Goal: Information Seeking & Learning: Learn about a topic

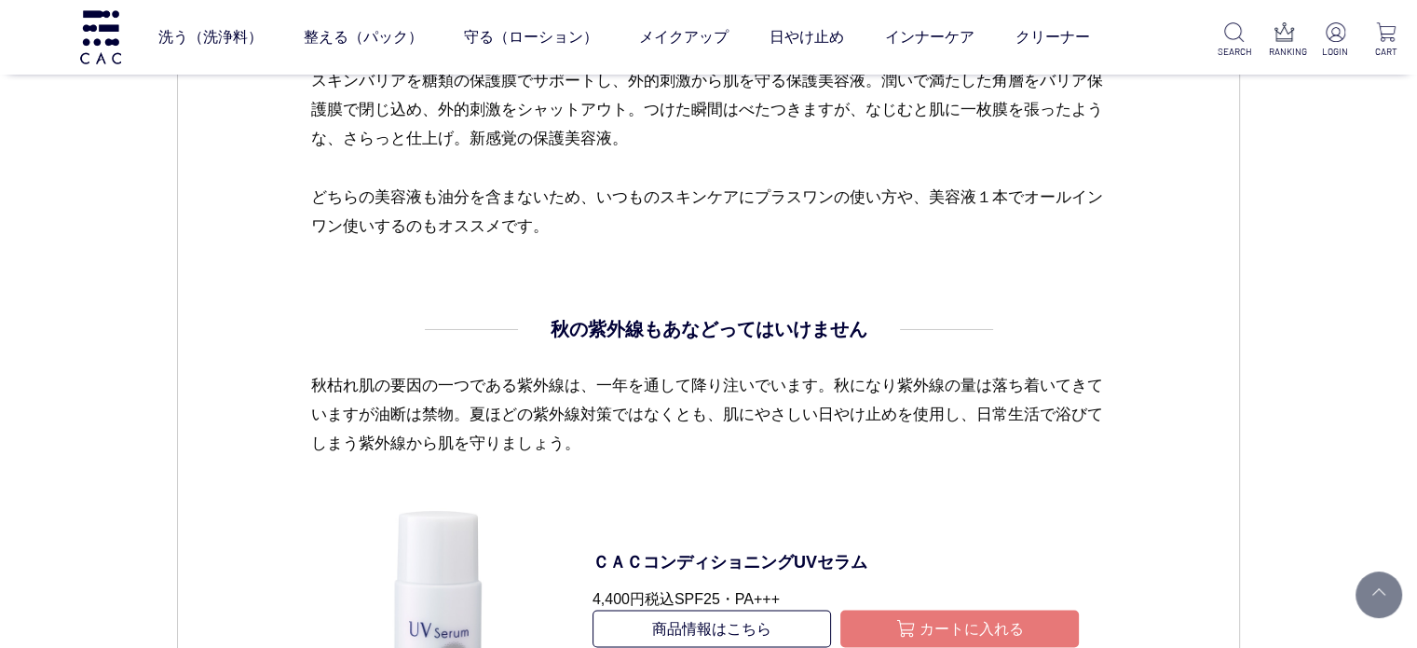
drag, startPoint x: 648, startPoint y: 442, endPoint x: 637, endPoint y: 436, distance: 11.7
click at [648, 442] on p "秋枯れ肌の要因の一つである紫外線は、一年を通して降り注いでいます。秋になり紫外線の量は落ち着いてきていますが油断は禁物。夏ほどの紫外線対策ではなくとも、肌にや…" at bounding box center [708, 429] width 796 height 116
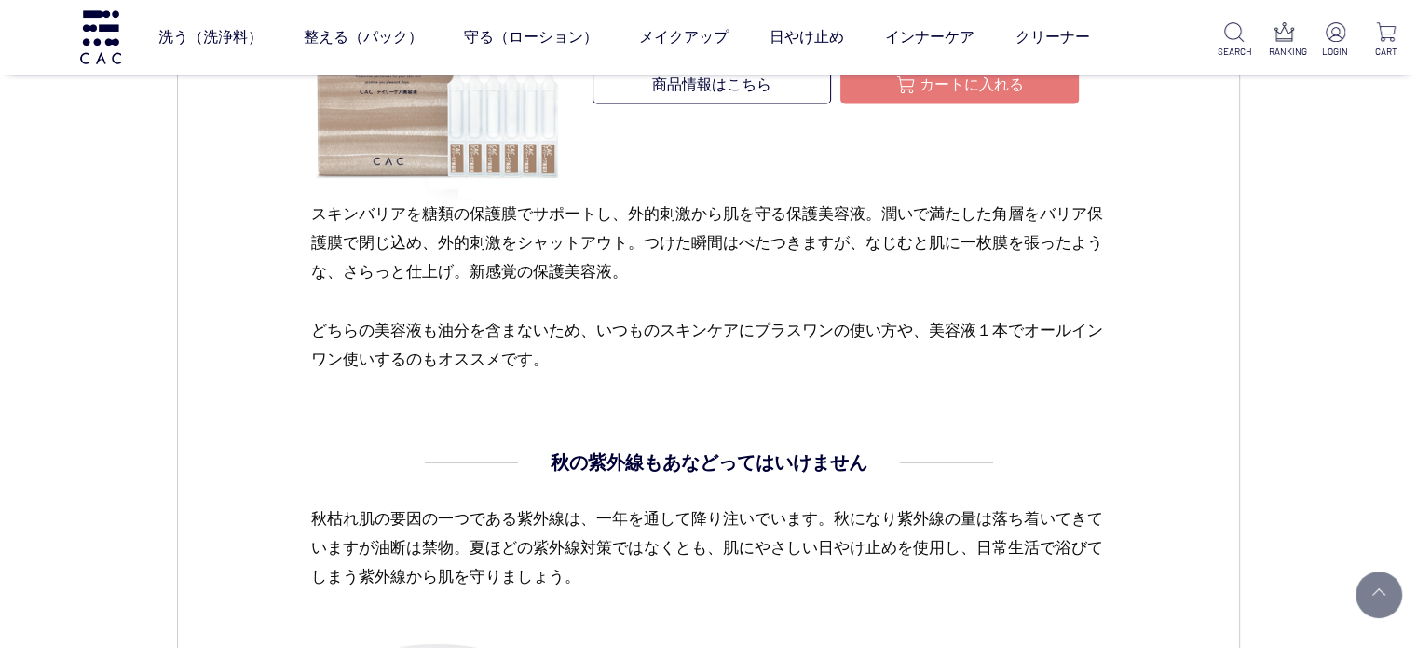
scroll to position [2888, 0]
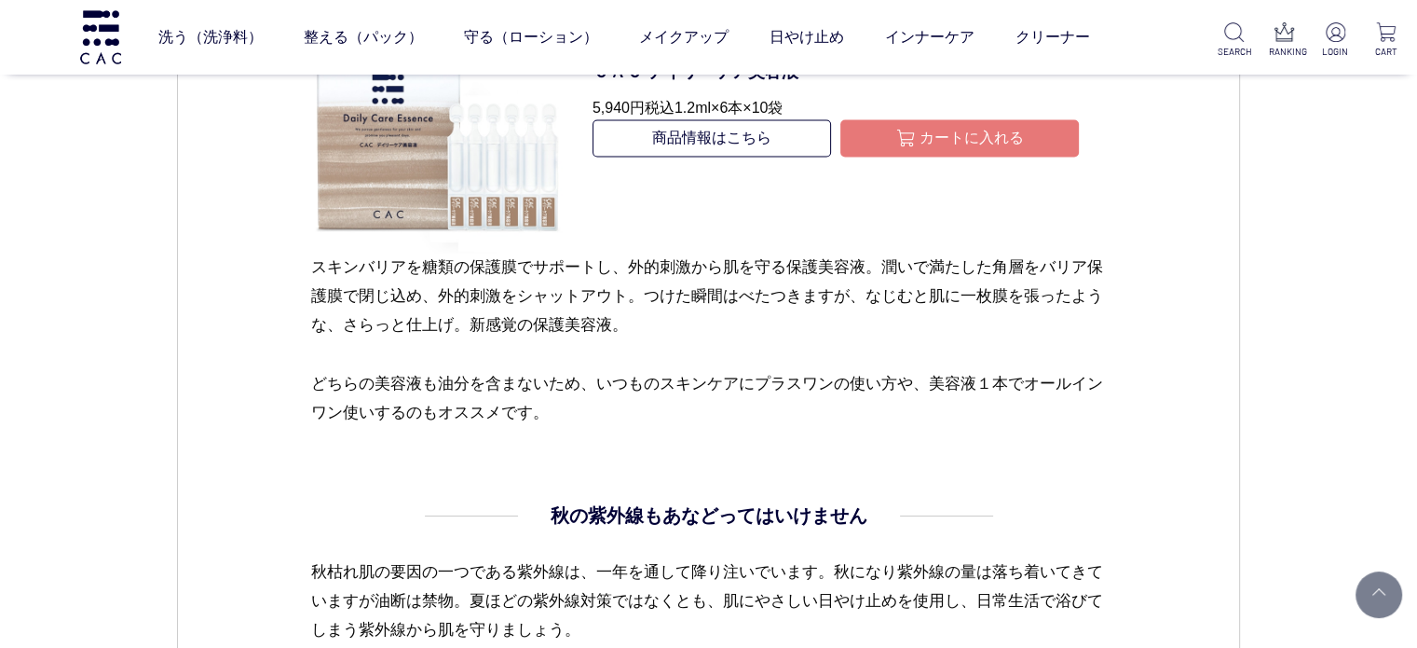
click at [645, 411] on p "どちらの美容液も油分を含まないため、いつものスキンケアにプラスワンの使い方や、美容液１本でオールインワン使いするのもオススメです。" at bounding box center [708, 398] width 796 height 58
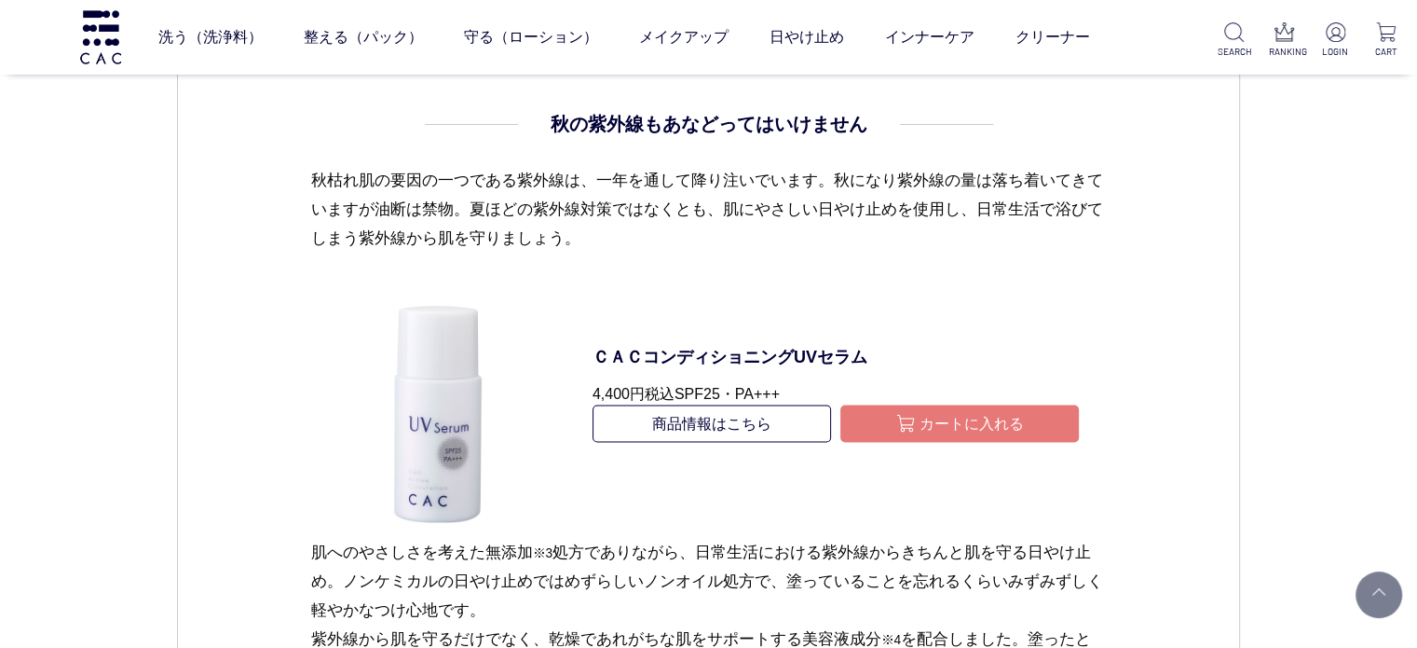
scroll to position [3261, 0]
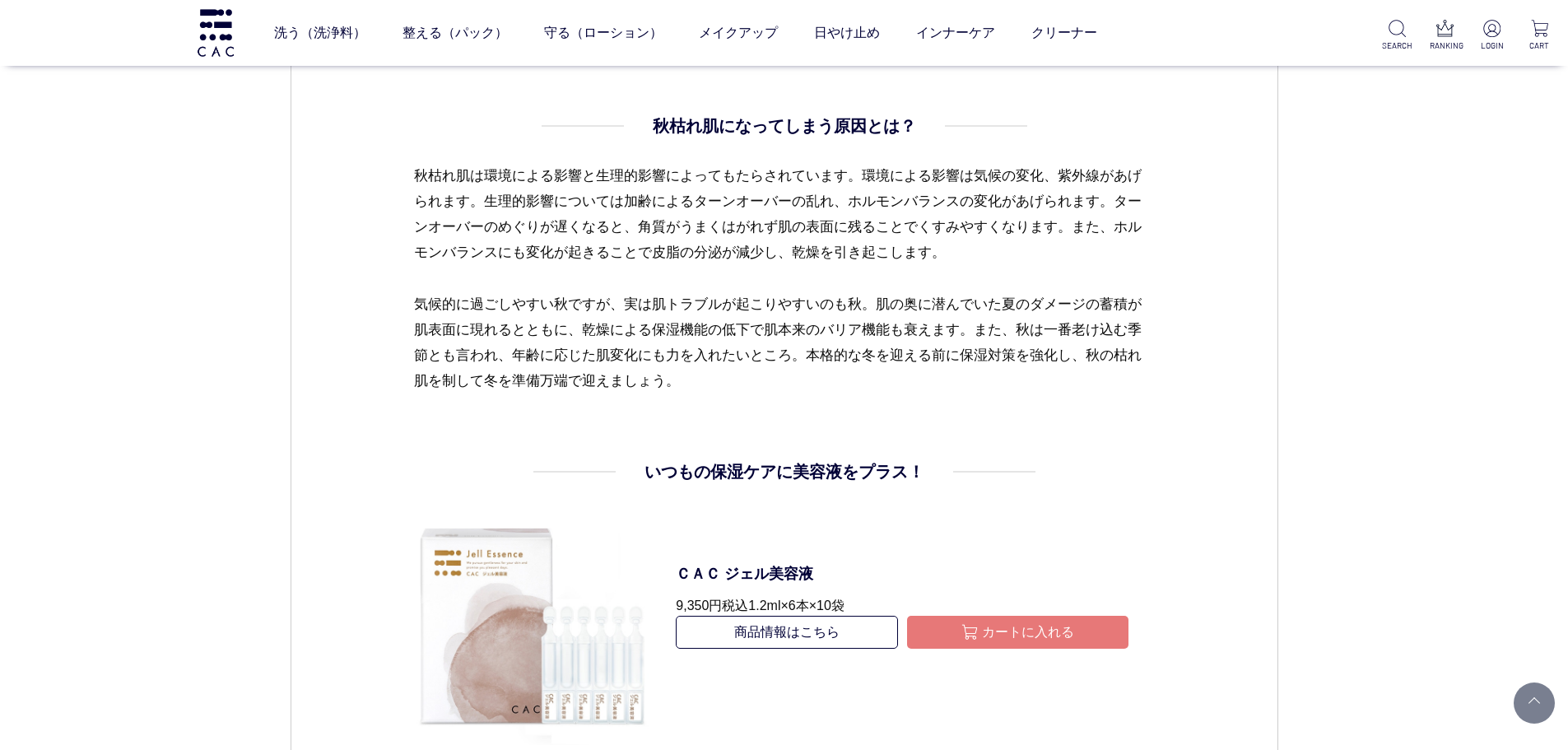
scroll to position [1481, 0]
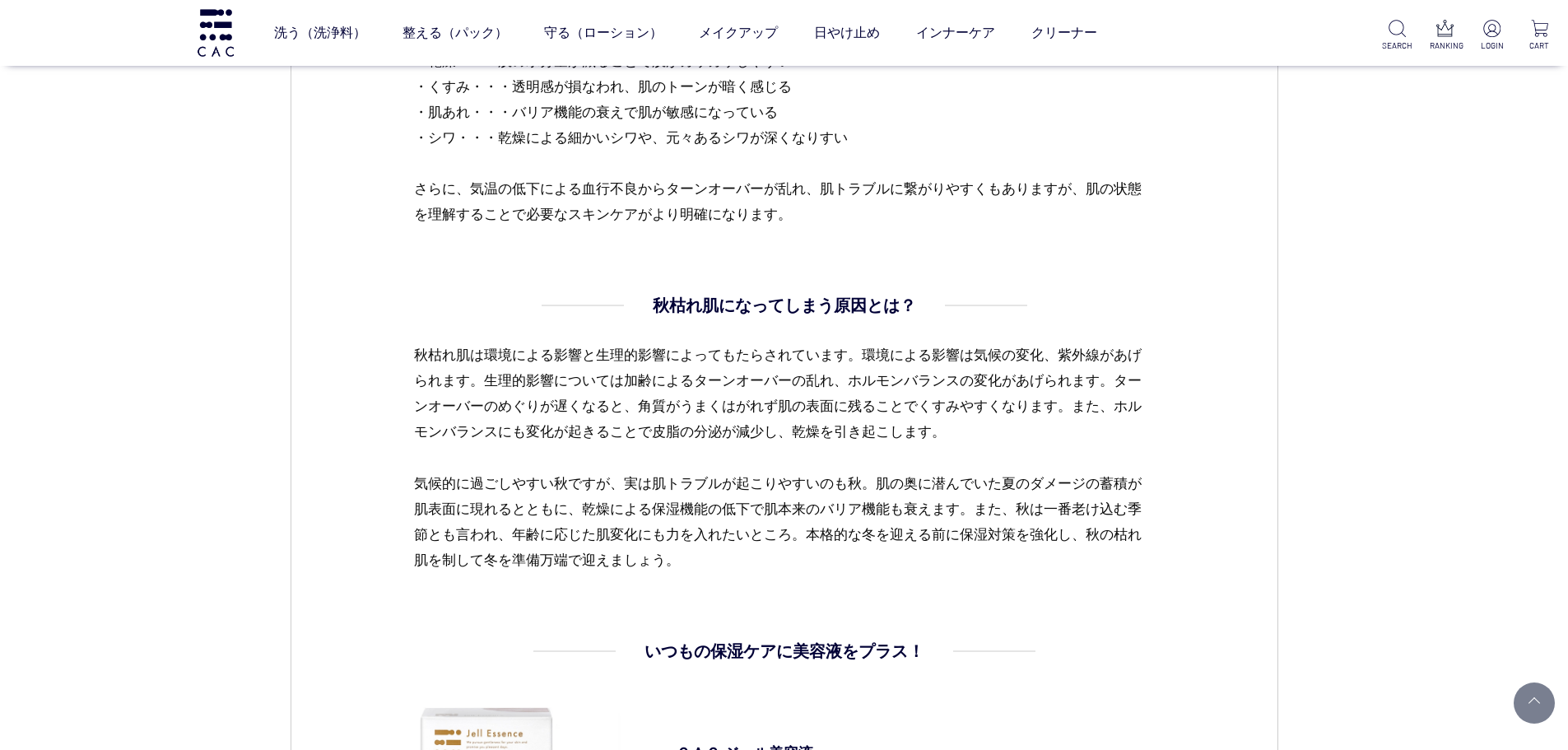
click at [796, 426] on p "秋枯れ肌は環境による影響と生理的影響によってもたらされています。環境による影響は気候の変化、紫外線があげられます。生理的影響については加齢によるターンオーバー…" at bounding box center [784, 406] width 740 height 128
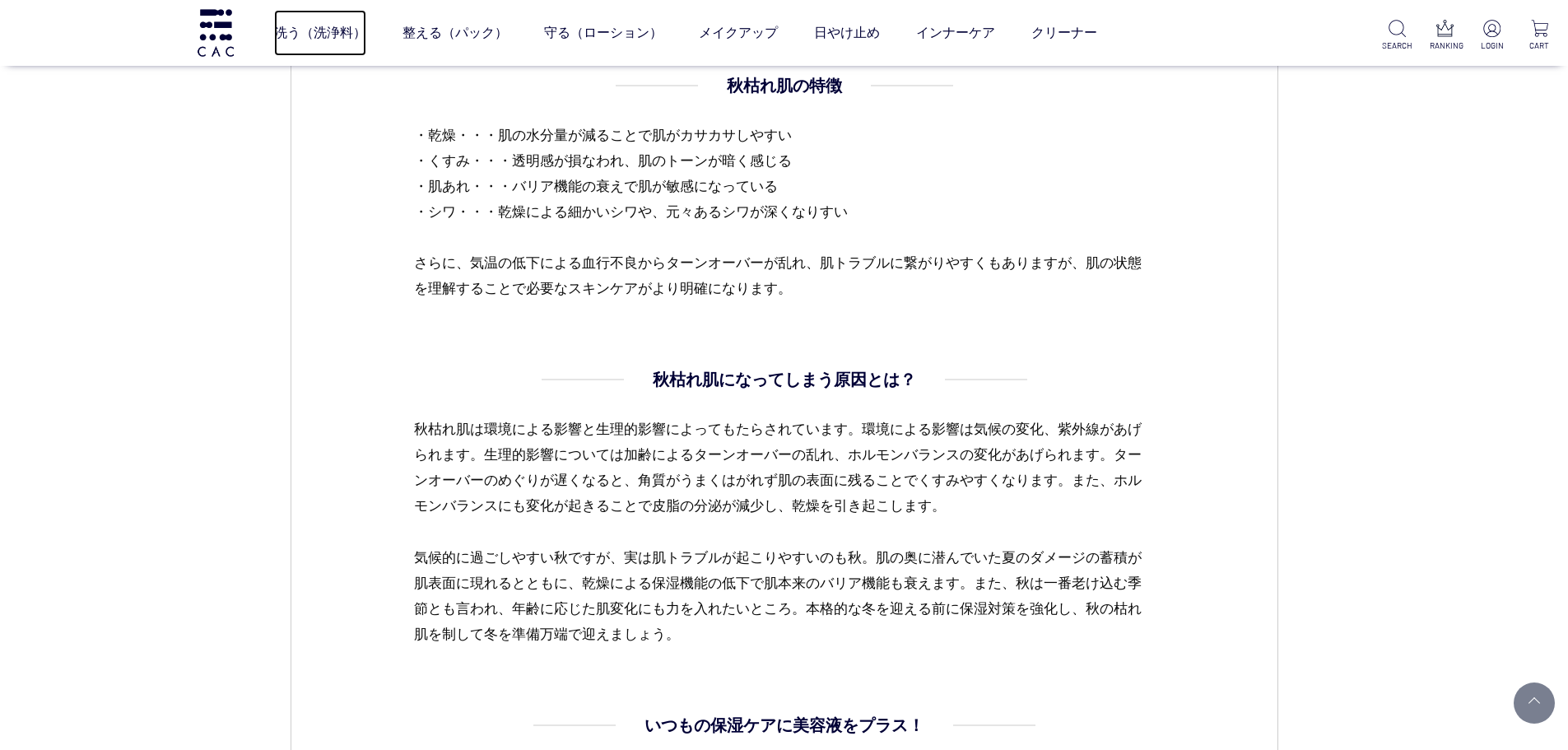
scroll to position [1399, 0]
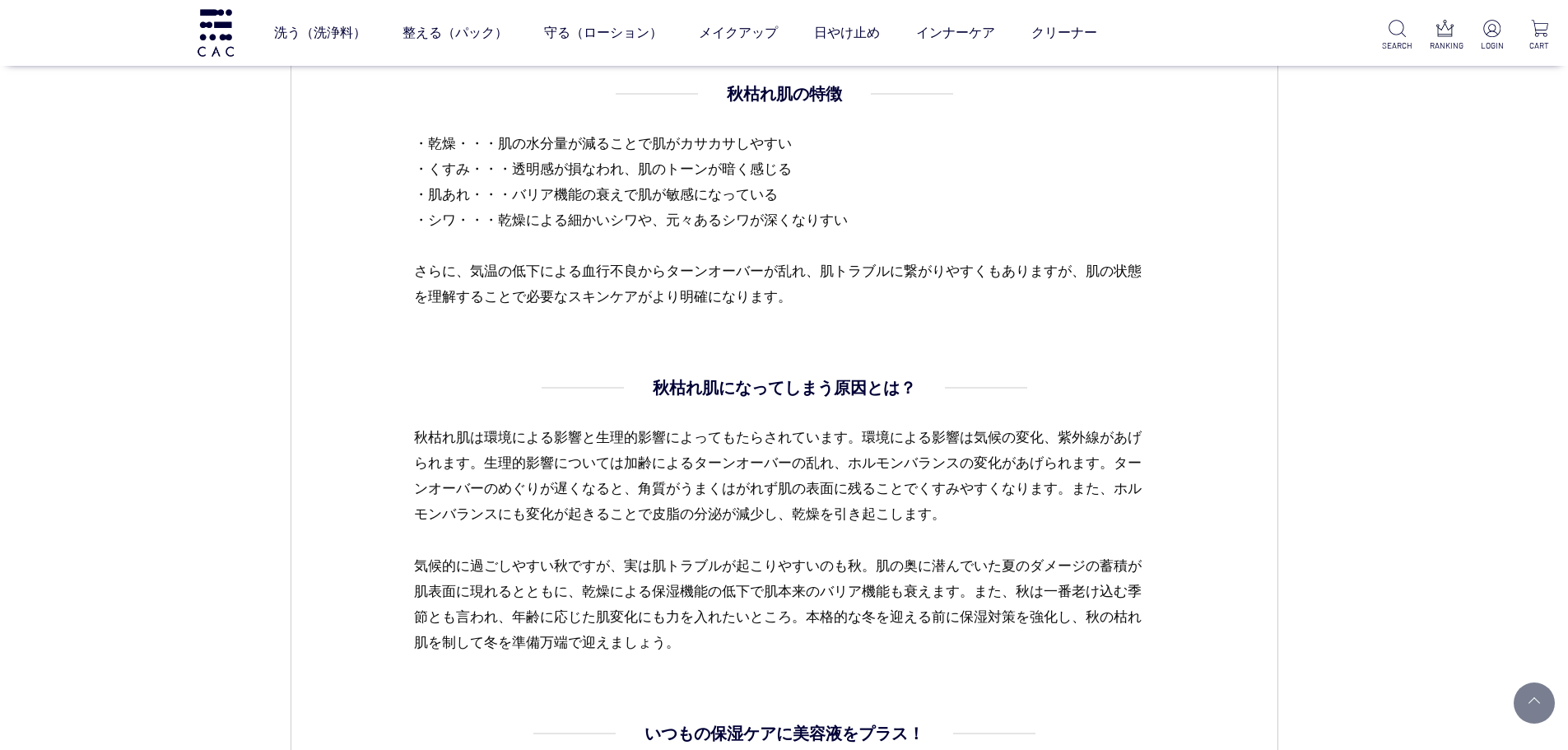
click at [444, 423] on dd "秋枯れ肌になってしまう原因とは？ 秋枯れ肌は環境による影響と生理的影響によってもたらされています。環境による影響は気候の変化、紫外線があげられます。生理的影響…" at bounding box center [784, 515] width 740 height 280
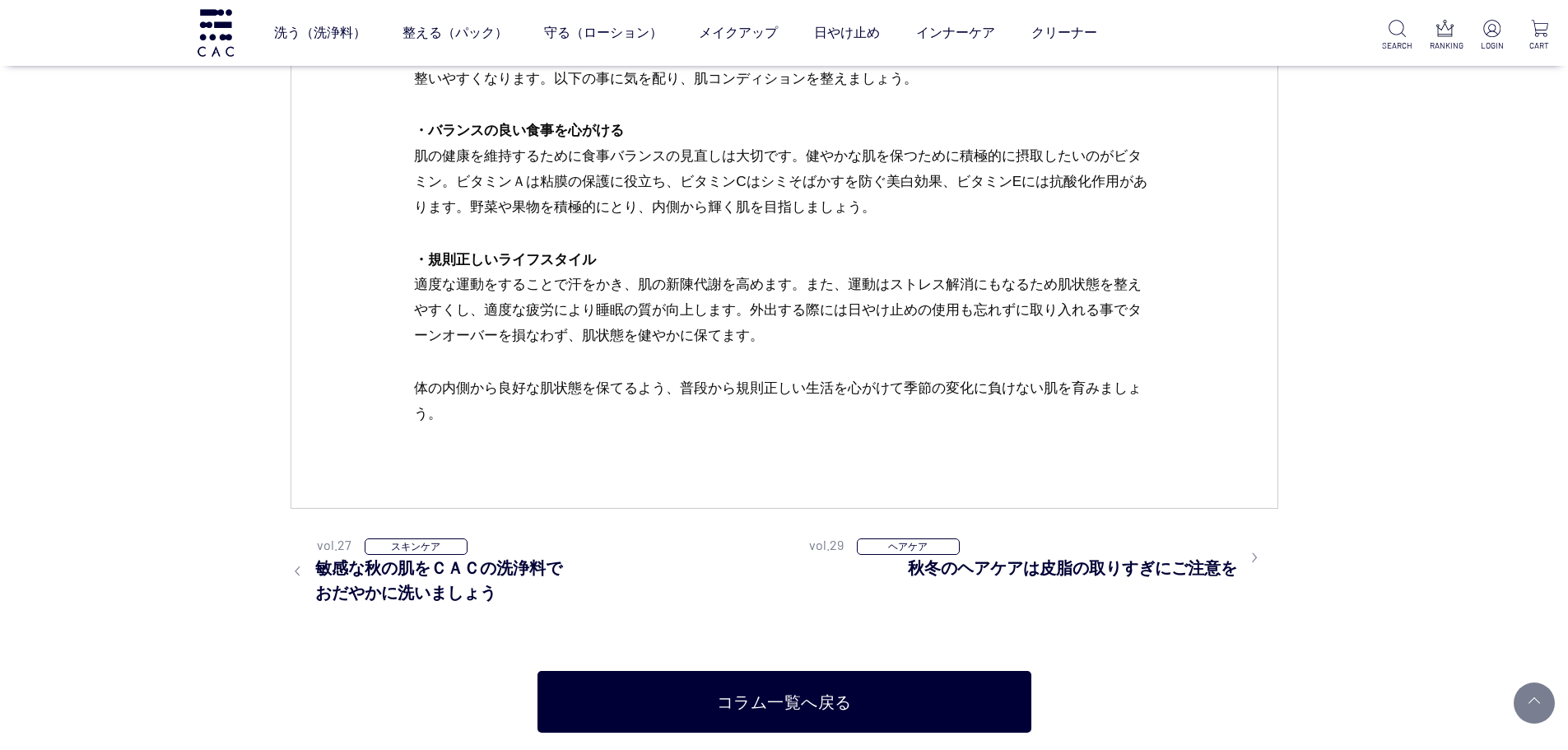
scroll to position [3576, 0]
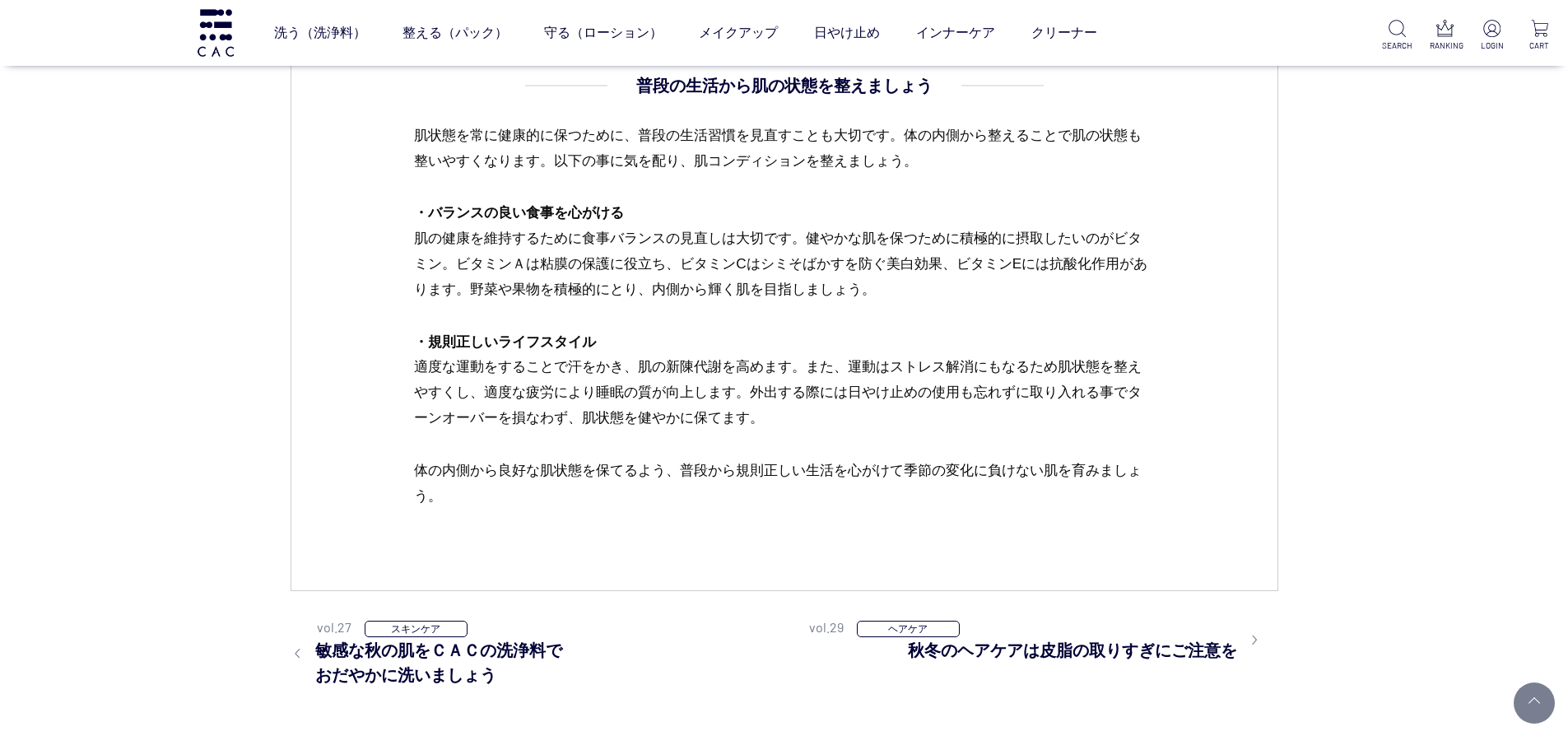
click at [867, 392] on p "・規則正しいライフスタイル 適度な運動をすることで汗をかき、肌の新陳代謝を高めます。また、運動はストレス解消にもなるため肌状態を整えやすくし、適度な疲労により…" at bounding box center [784, 393] width 740 height 128
click at [1148, 331] on p "・規則正しいライフスタイル 適度な運動をすることで汗をかき、肌の新陳代謝を高めます。また、運動はストレス解消にもなるため肌状態を整えやすくし、適度な疲労により…" at bounding box center [784, 393] width 740 height 128
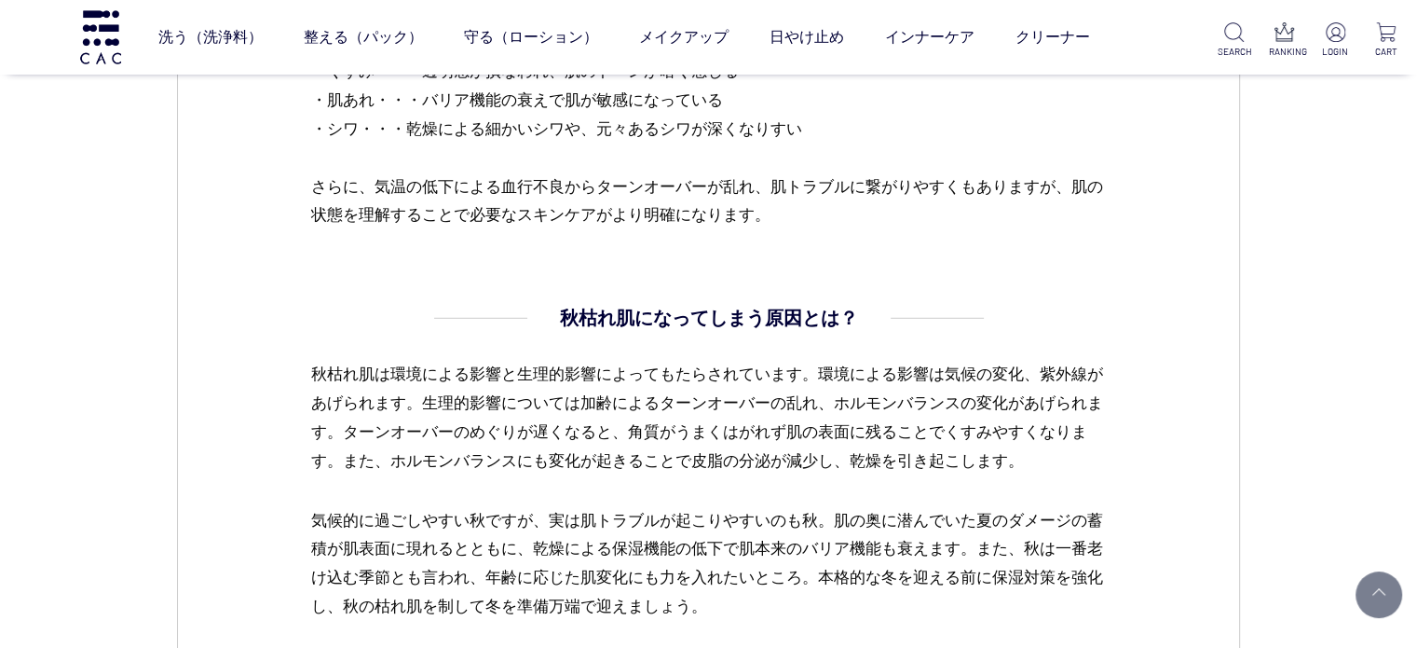
scroll to position [1770, 0]
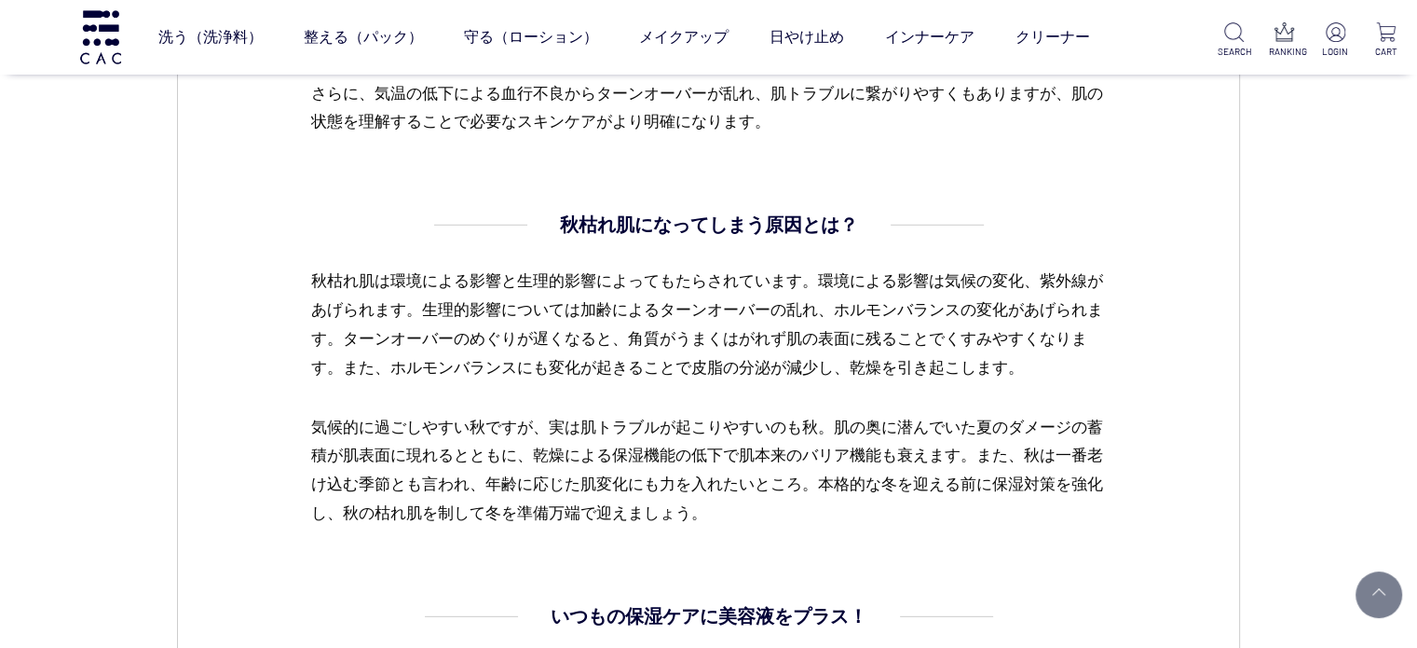
drag, startPoint x: 410, startPoint y: 454, endPoint x: 498, endPoint y: 440, distance: 88.7
click at [410, 454] on p "気候的に過ごしやすい秋ですが、実は肌トラブルが起こりやすいのも秋。肌の奥に潜んでいた夏のダメージの蓄積が肌表面に現れるとともに、乾燥による保湿機能の低下で肌本…" at bounding box center [708, 471] width 796 height 116
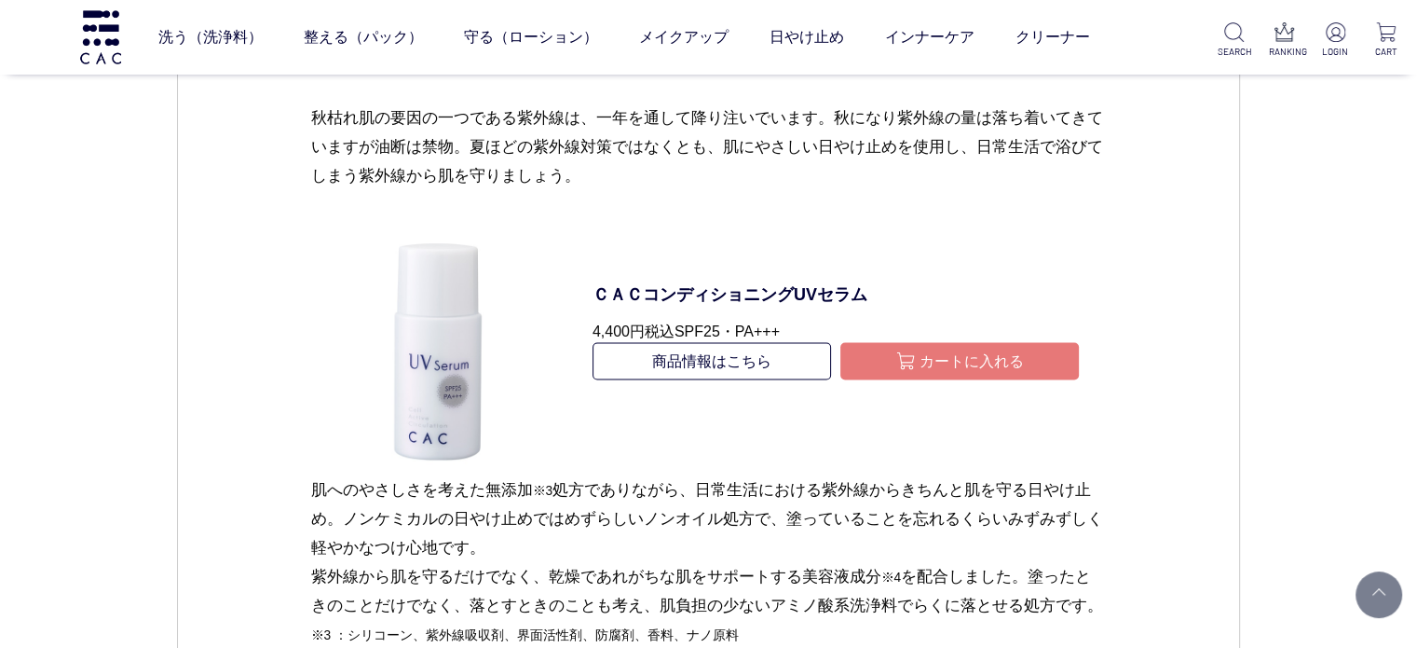
scroll to position [3584, 0]
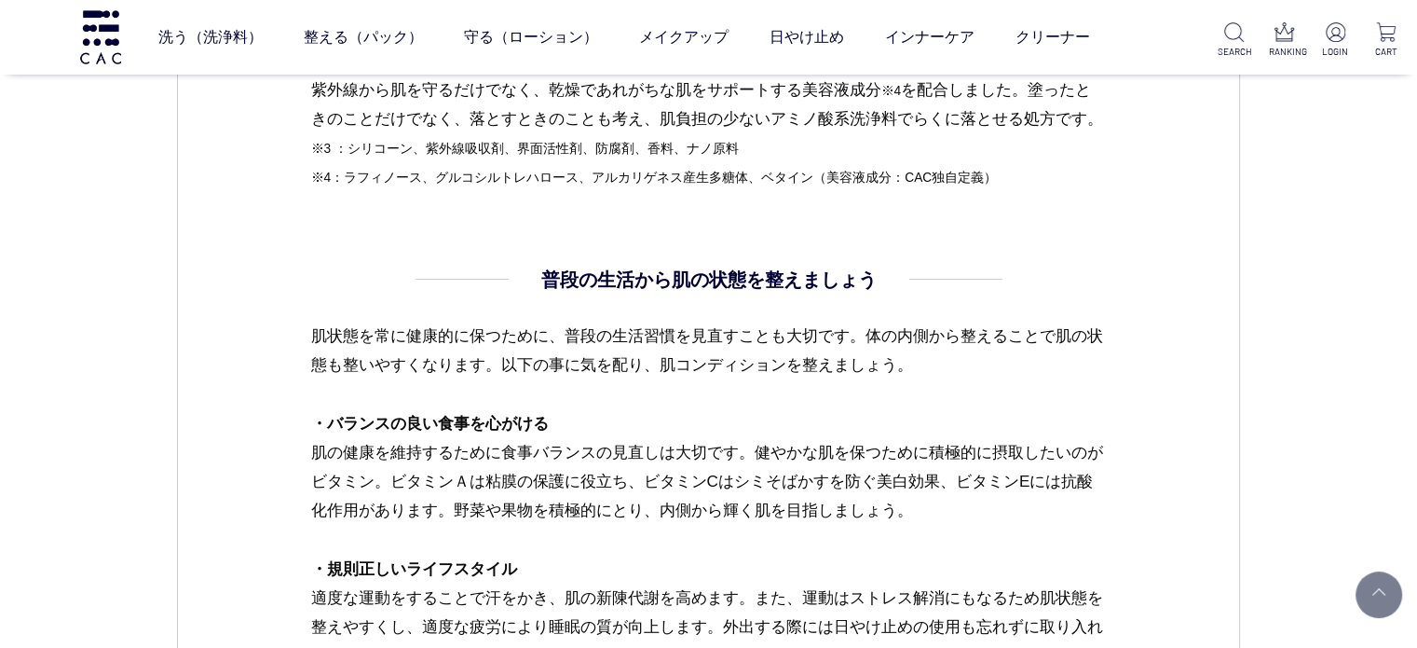
scroll to position [3864, 0]
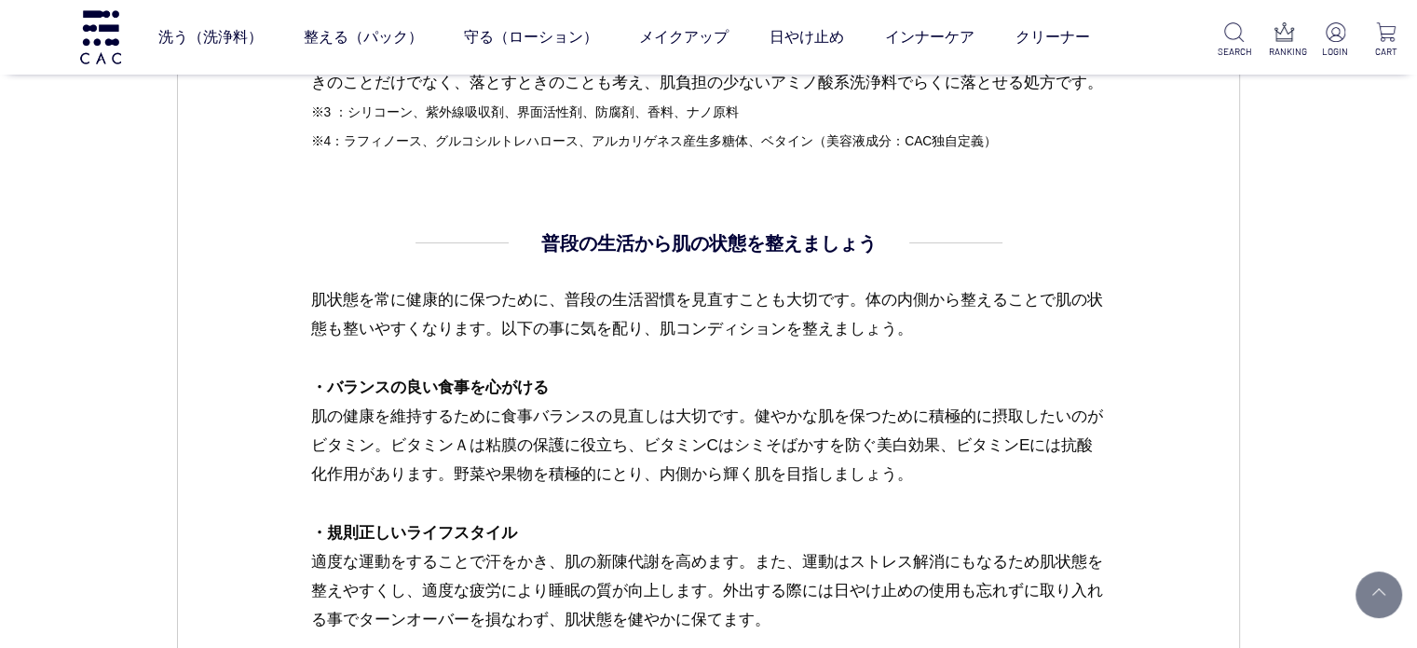
click at [495, 289] on dd "普段の生活から肌の状態を整えましょう 肌状態を常に健康的に保つために、普段の生活習慣を見直すことも大切です。体の内側から整えることで肌の状態も整いやすくなりま…" at bounding box center [708, 475] width 796 height 492
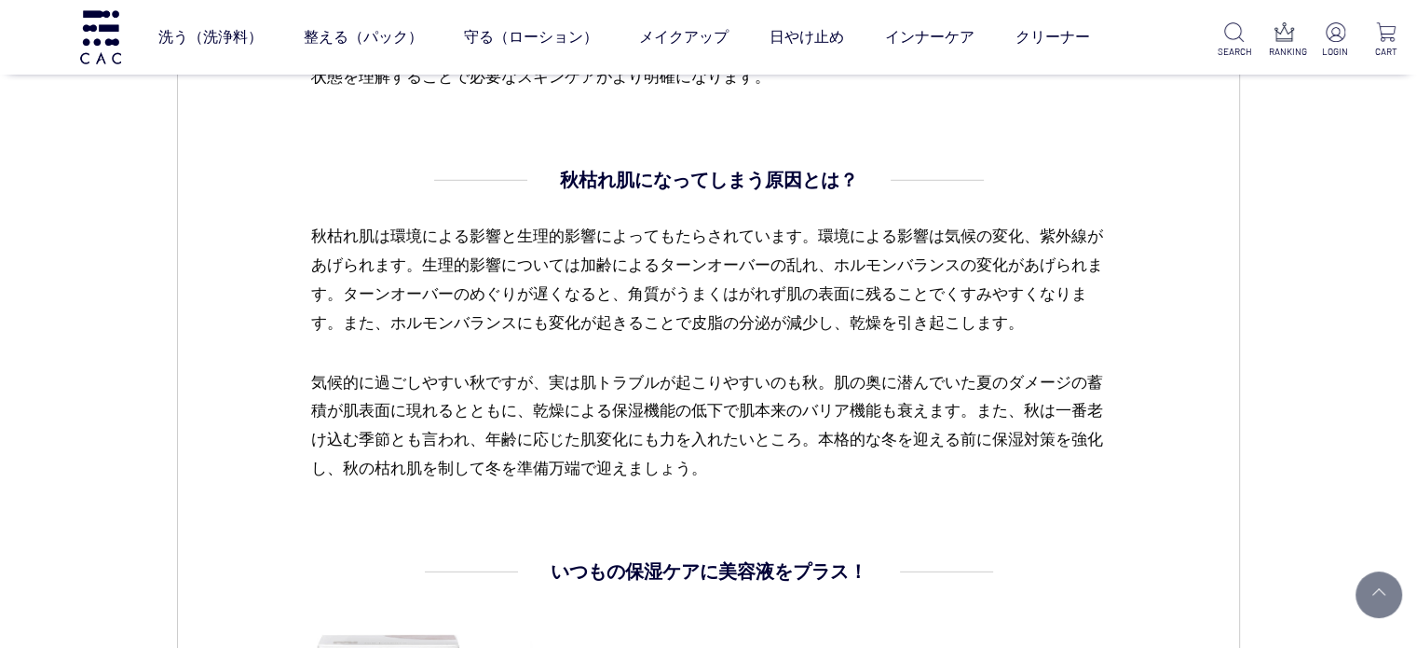
scroll to position [1814, 0]
click at [758, 345] on p "秋枯れ肌は環境による影響と生理的影響によってもたらされています。環境による影響は気候の変化、紫外線があげられます。生理的影響については加齢によるターンオーバー…" at bounding box center [708, 295] width 796 height 145
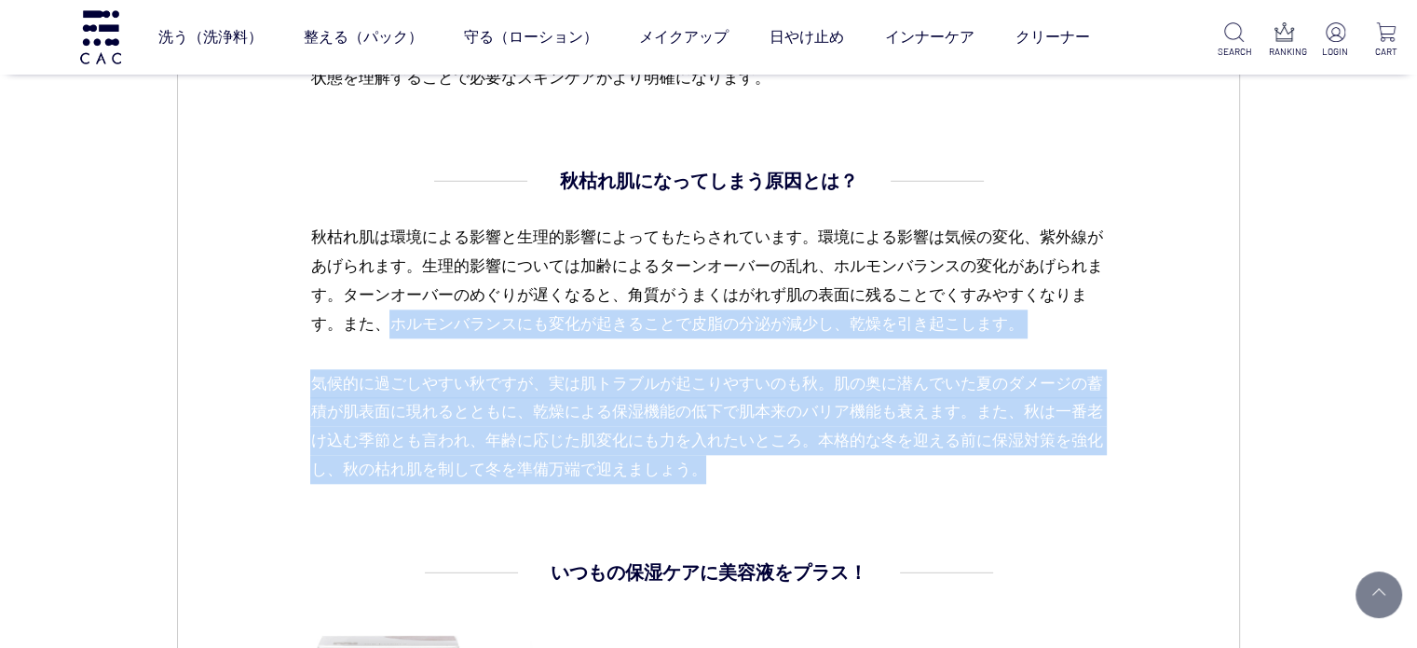
drag, startPoint x: 556, startPoint y: 386, endPoint x: 1009, endPoint y: 477, distance: 461.9
click at [1009, 477] on dd "秋枯れ肌になってしまう原因とは？ 秋枯れ肌は環境による影響と生理的影響によってもたらされています。環境による影響は気候の変化、紫外線があげられます。生理的影響…" at bounding box center [708, 325] width 796 height 317
click at [867, 472] on p "気候的に過ごしやすい秋ですが、実は肌トラブルが起こりやすいのも秋。肌の奥に潜んでいた夏のダメージの蓄積が肌表面に現れるとともに、乾燥による保湿機能の低下で肌本…" at bounding box center [708, 427] width 796 height 116
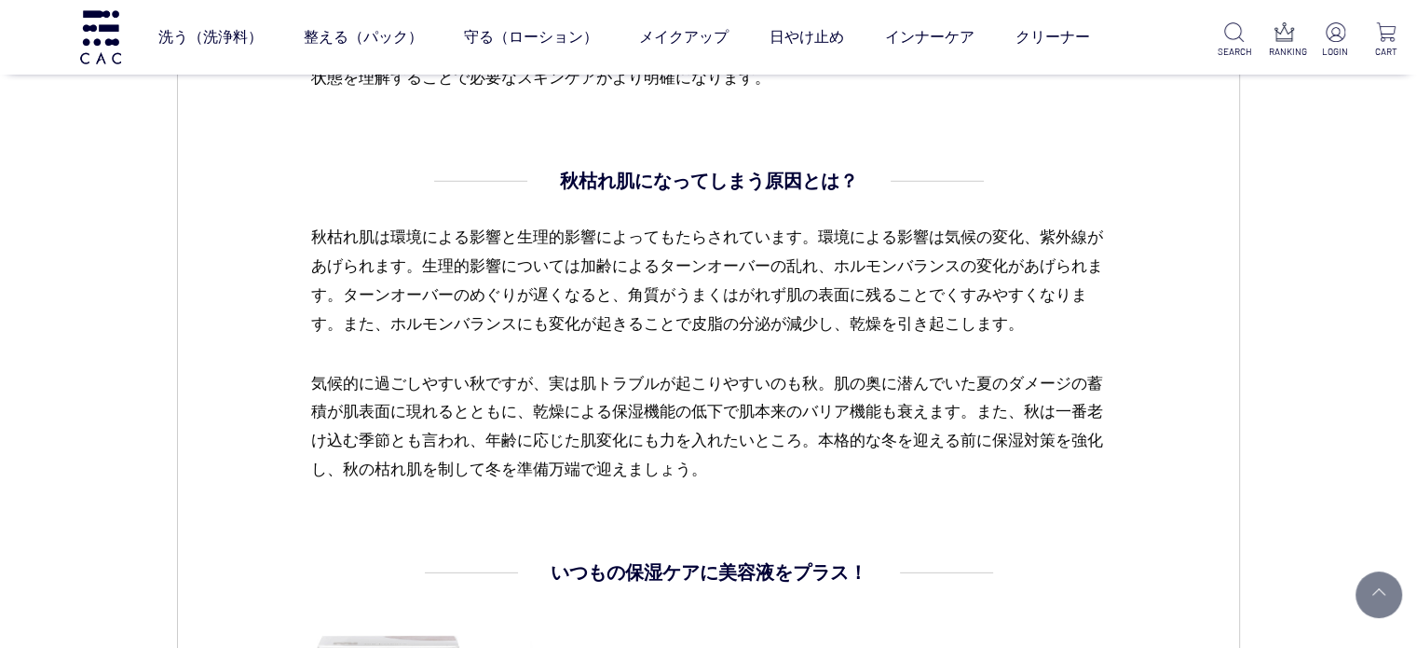
click at [593, 437] on p "気候的に過ごしやすい秋ですが、実は肌トラブルが起こりやすいのも秋。肌の奥に潜んでいた夏のダメージの蓄積が肌表面に現れるとともに、乾燥による保湿機能の低下で肌本…" at bounding box center [708, 427] width 796 height 116
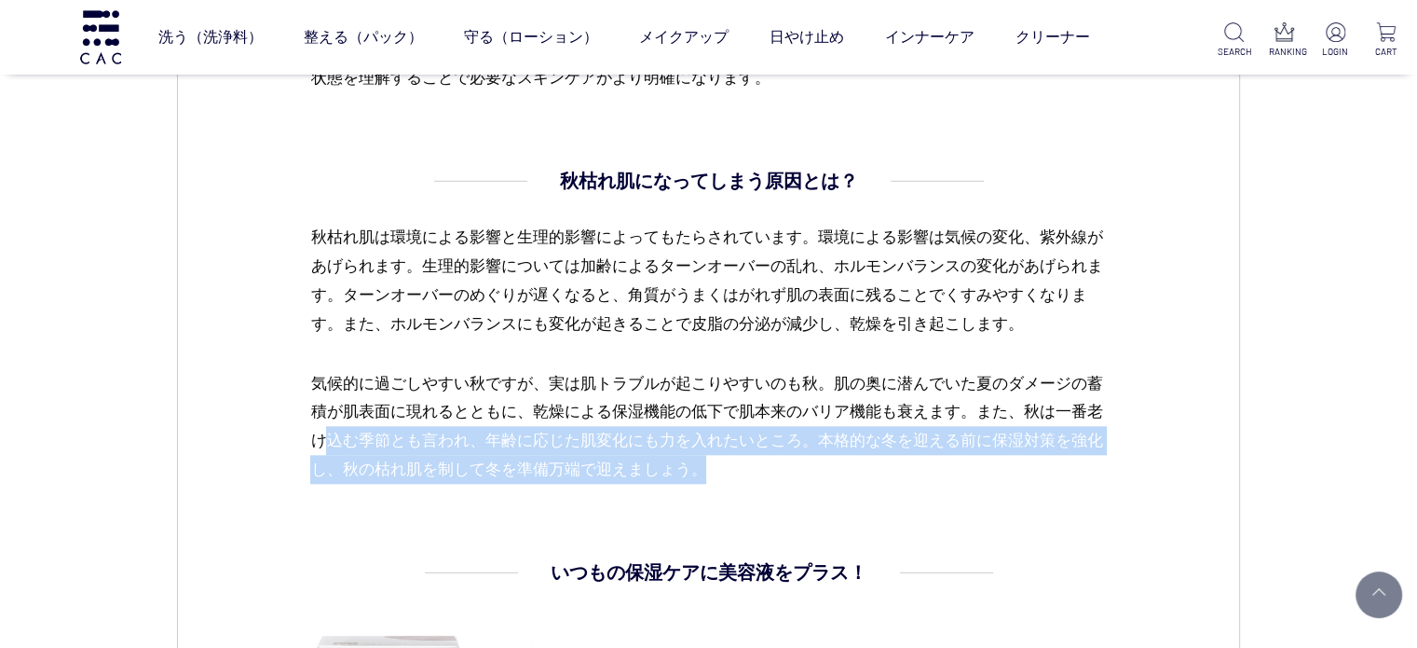
drag, startPoint x: 342, startPoint y: 438, endPoint x: 887, endPoint y: 495, distance: 548.0
click at [881, 499] on dl "秋枯れ肌になってしまう原因とは？ 秋枯れ肌は環境による影響と生理的影響によってもたらされています。環境による影響は気候の変化、紫外線があげられます。生理的影響…" at bounding box center [708, 362] width 796 height 391
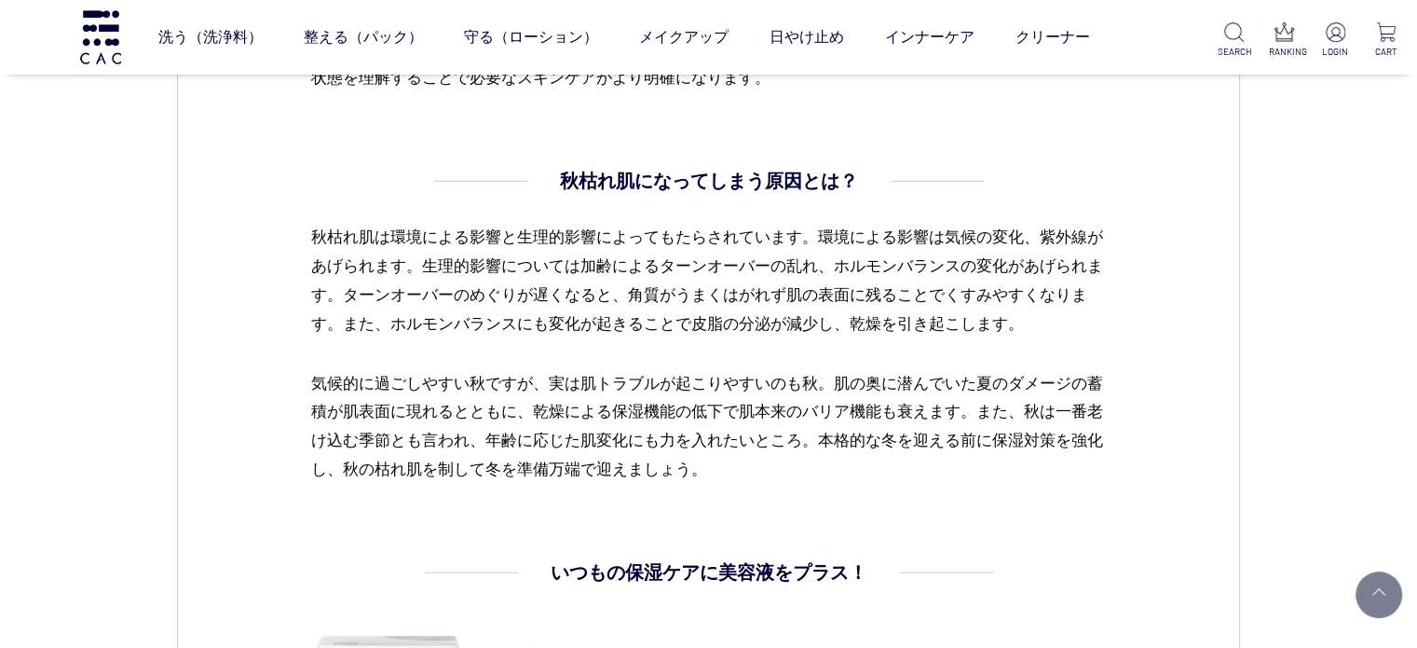
click at [824, 398] on p "気候的に過ごしやすい秋ですが、実は肌トラブルが起こりやすいのも秋。肌の奥に潜んでいた夏のダメージの蓄積が肌表面に現れるとともに、乾燥による保湿機能の低下で肌本…" at bounding box center [708, 427] width 796 height 116
drag, startPoint x: 473, startPoint y: 420, endPoint x: 893, endPoint y: 363, distance: 423.1
click at [735, 376] on p "気候的に過ごしやすい秋ですが、実は肌トラブルが起こりやすいのも秋。肌の奥に潜んでいた夏のダメージの蓄積が肌表面に現れるとともに、乾燥による保湿機能の低下で肌本…" at bounding box center [708, 427] width 796 height 116
click at [842, 435] on p "気候的に過ごしやすい秋ですが、実は肌トラブルが起こりやすいのも秋。肌の奥に潜んでいた夏のダメージの蓄積が肌表面に現れるとともに、乾燥による保湿機能の低下で肌本…" at bounding box center [708, 427] width 796 height 116
click at [468, 513] on dl "秋枯れ肌になってしまう原因とは？ 秋枯れ肌は環境による影響と生理的影響によってもたらされています。環境による影響は気候の変化、紫外線があげられます。生理的影響…" at bounding box center [708, 362] width 796 height 391
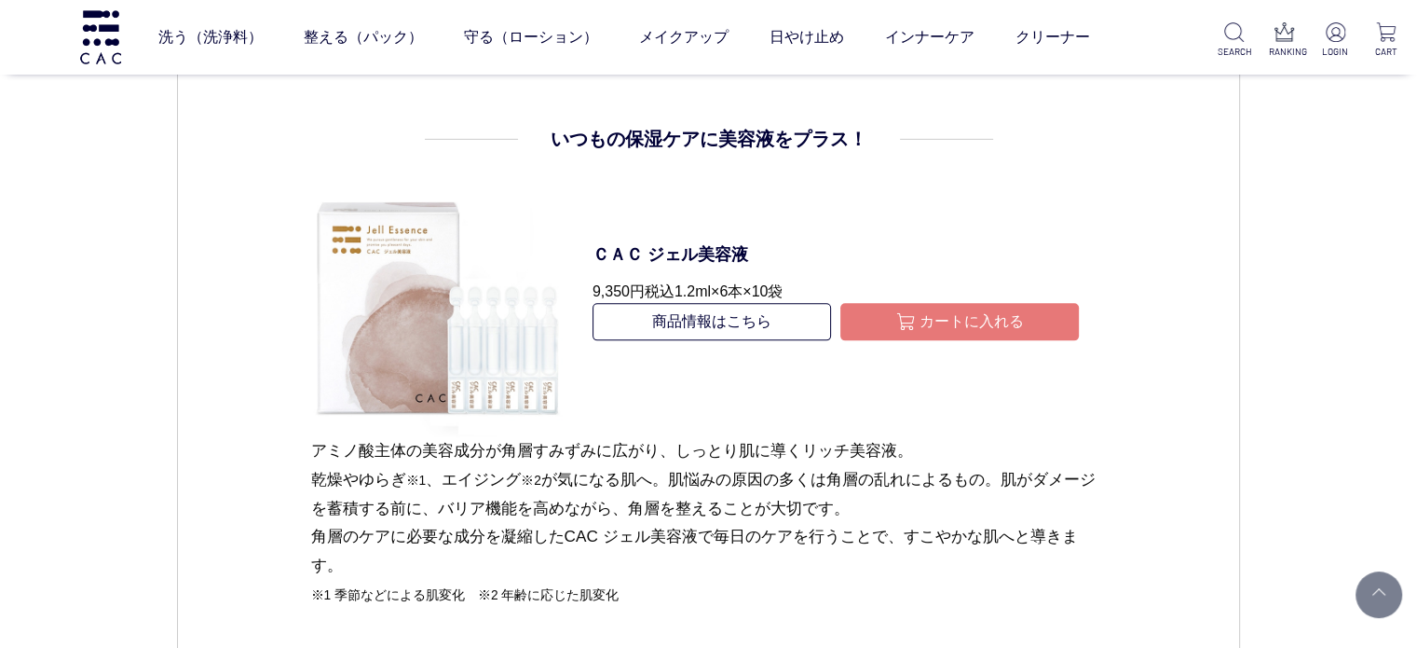
scroll to position [2280, 0]
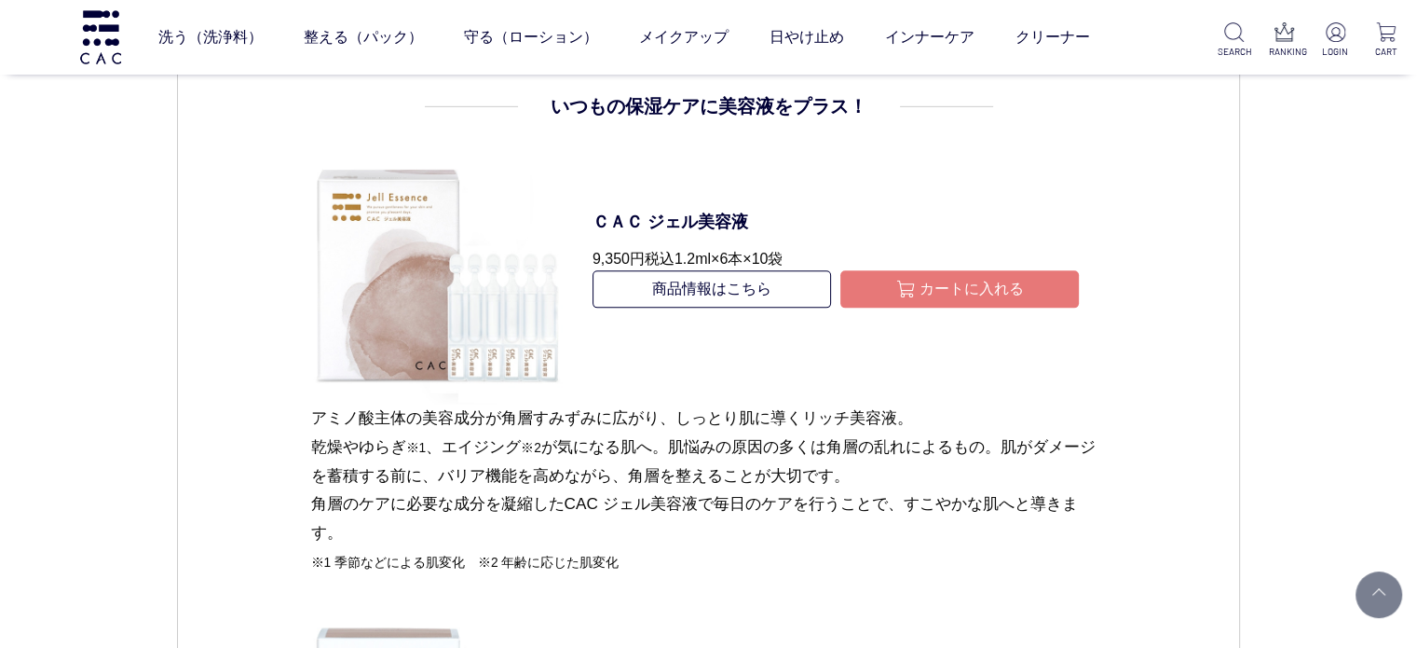
drag, startPoint x: 369, startPoint y: 298, endPoint x: 616, endPoint y: 459, distance: 294.9
click at [675, 461] on p "アミノ酸主体の美容成分が角層すみずみに広がり、しっとり肌に導くリッチ美容液。 乾燥やゆらぎ ※1 、エイジング ※2 が気になる肌へ。肌悩みの原因の多くは角層…" at bounding box center [708, 504] width 796 height 203
click at [173, 367] on div "CAC コラム スキンケア 2024.10.24 vol.28 ＣＡＣの美容液で「秋枯れ肌」をお手軽ケア CONTENTS 今の季節に気になる「秋枯れ肌」とは…" at bounding box center [708, 253] width 1417 height 4985
drag, startPoint x: 408, startPoint y: 438, endPoint x: 423, endPoint y: 437, distance: 14.9
click at [423, 437] on p "アミノ酸主体の美容成分が角層すみずみに広がり、しっとり肌に導くリッチ美容液。 乾燥やゆらぎ ※1 、エイジング ※2 が気になる肌へ。肌悩みの原因の多くは角層…" at bounding box center [708, 504] width 796 height 203
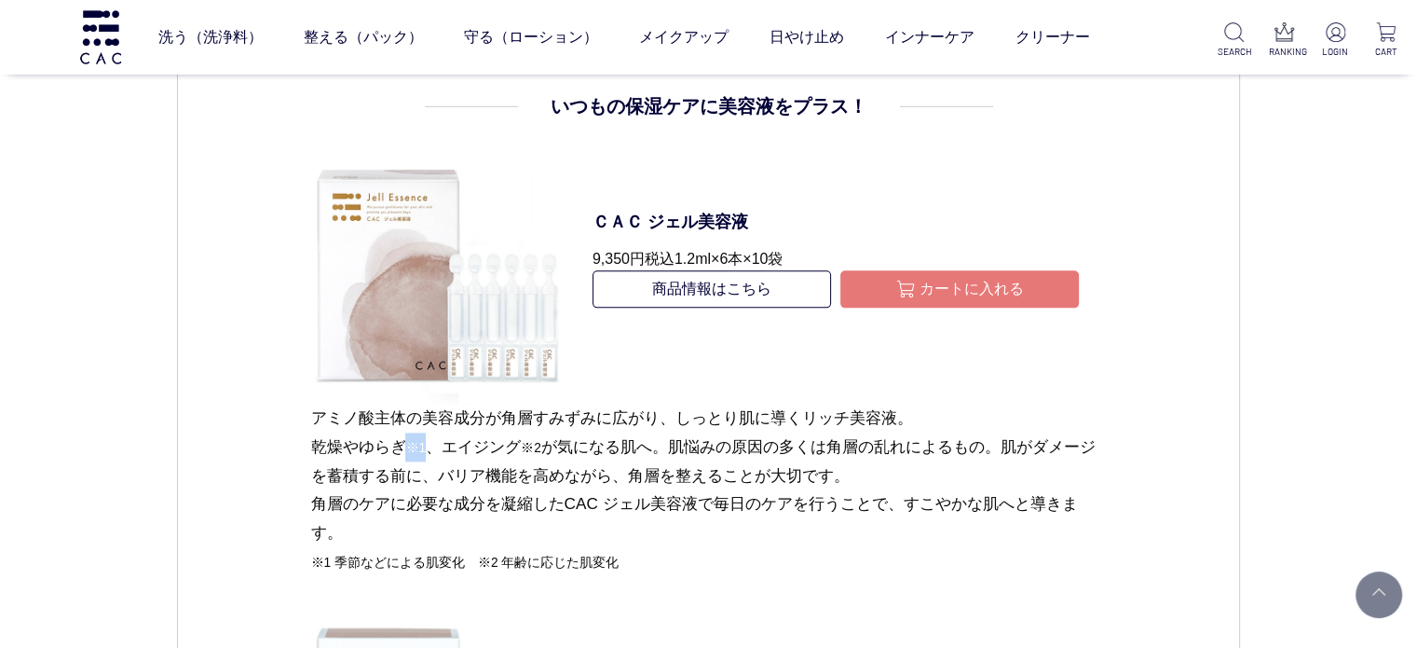
copy span "※1"
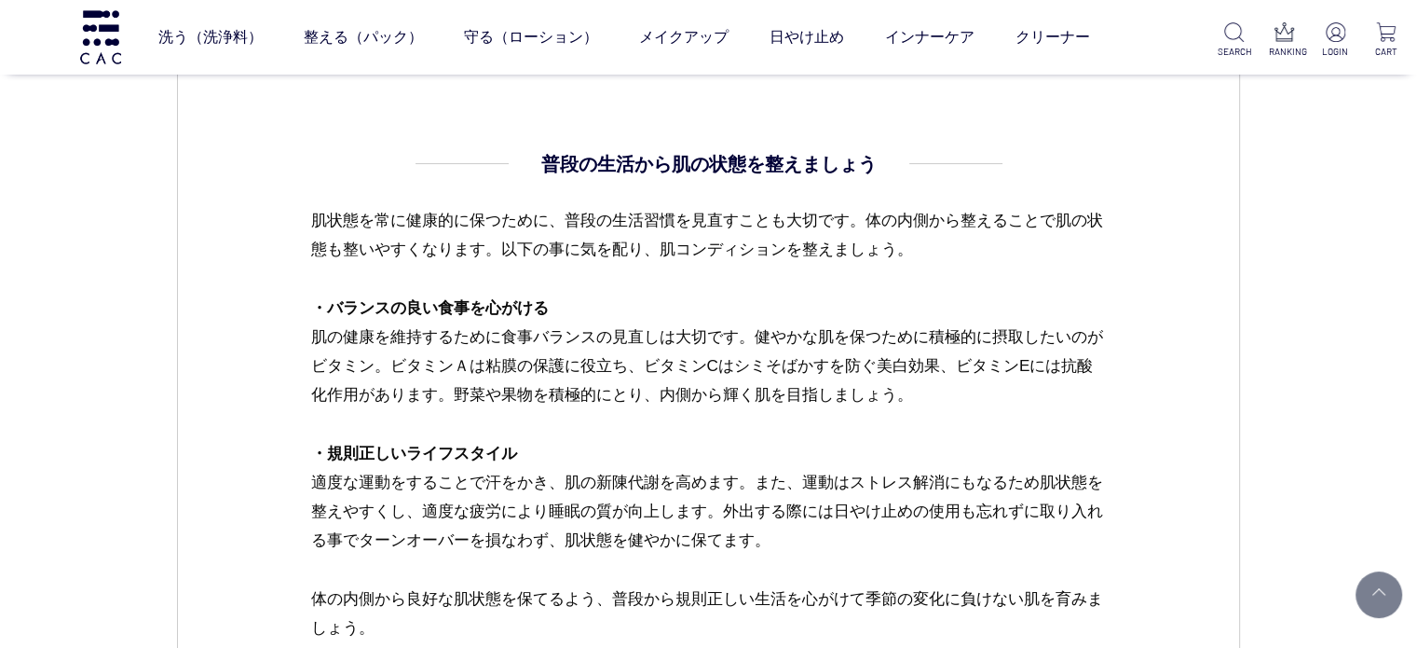
scroll to position [4144, 0]
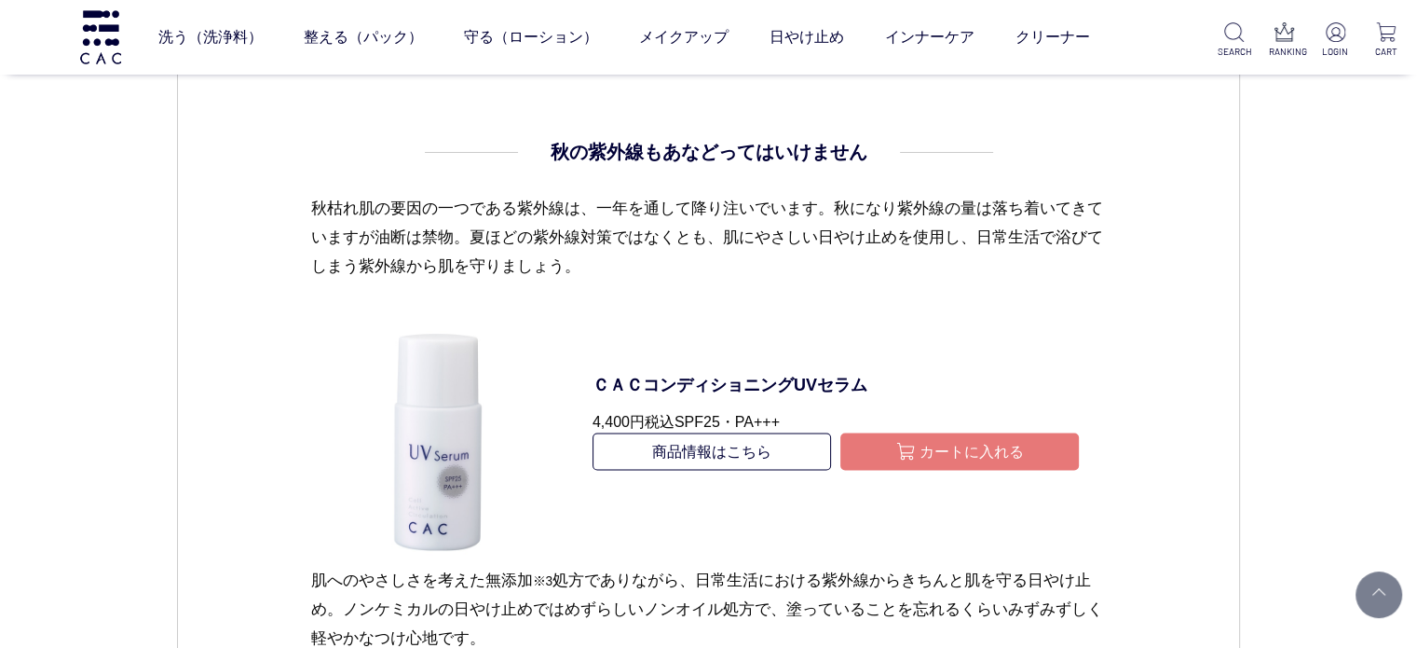
scroll to position [3541, 0]
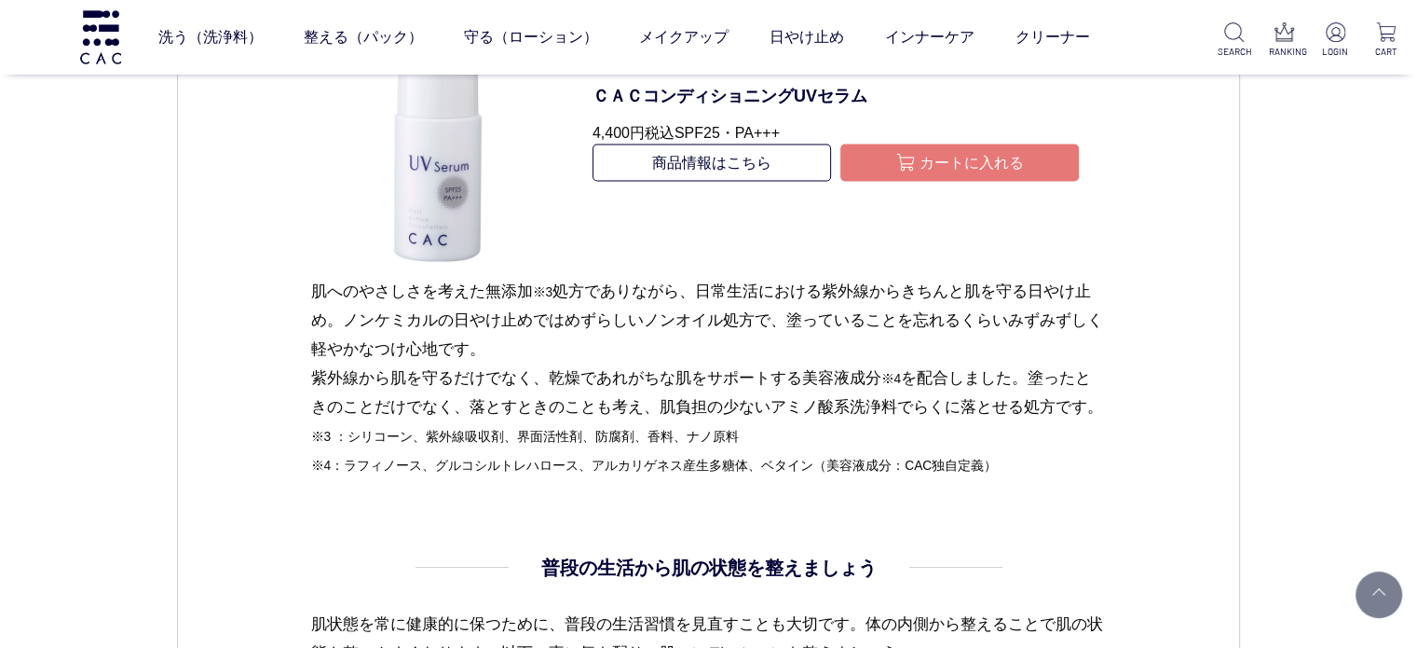
click at [703, 375] on p "肌へのやさしさを考えた無添加 ※3 処方でありながら、日常生活における紫外線からきちんと肌を守る日やけ止め。ノンケミカルの日やけ止めではめずらしいノンオイル処…" at bounding box center [708, 377] width 796 height 202
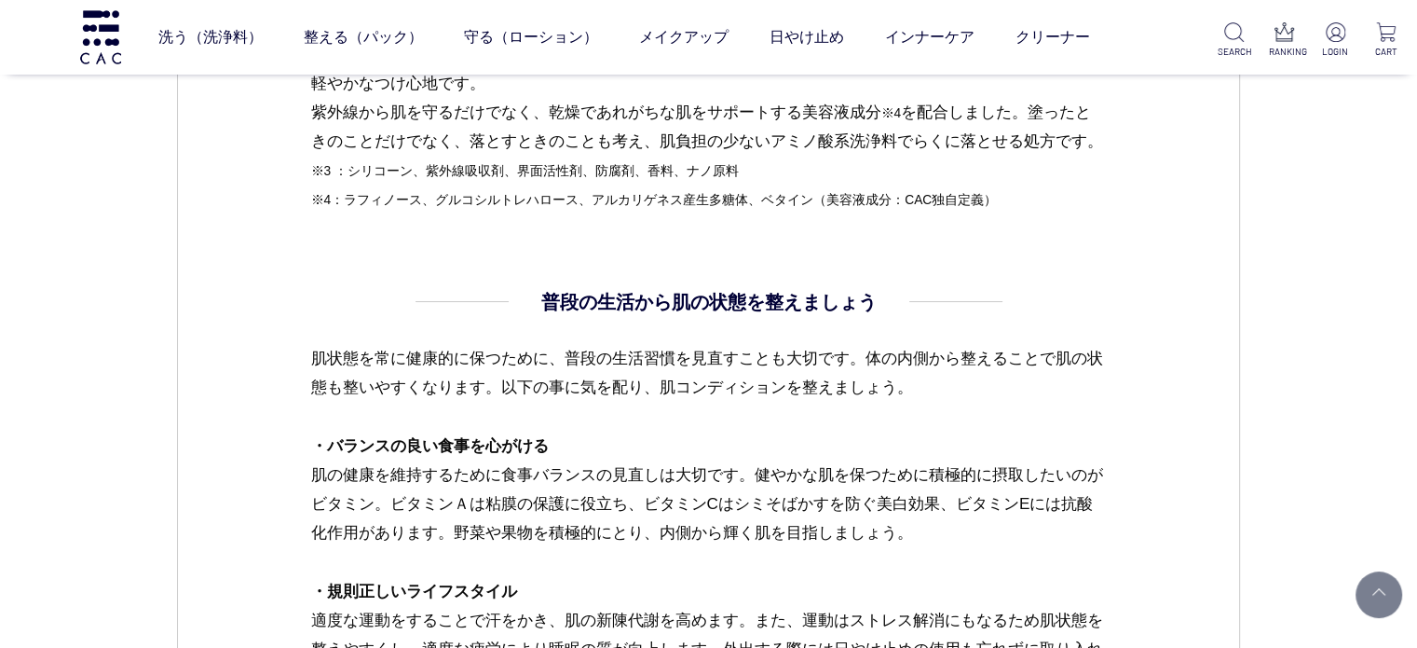
scroll to position [3634, 0]
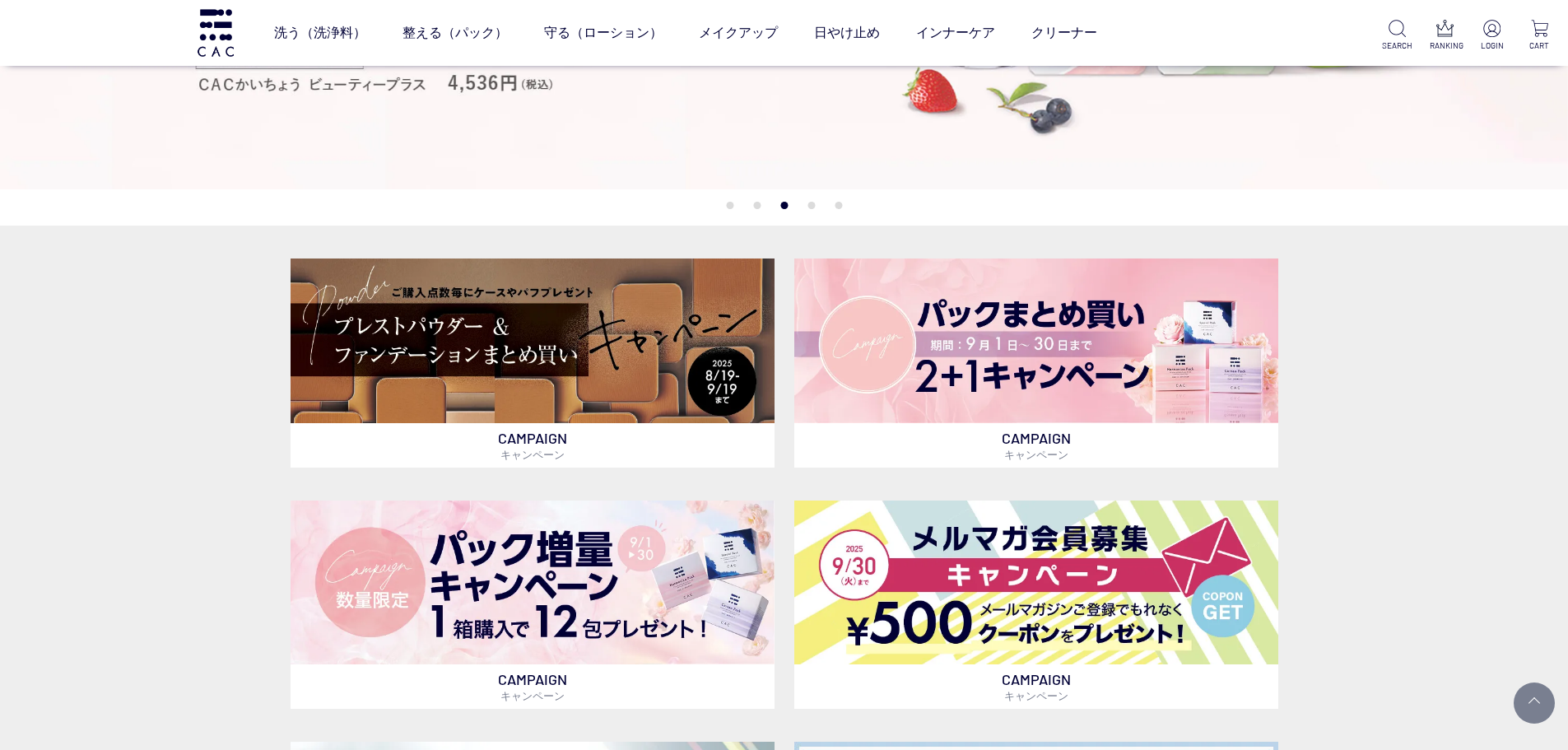
scroll to position [823, 0]
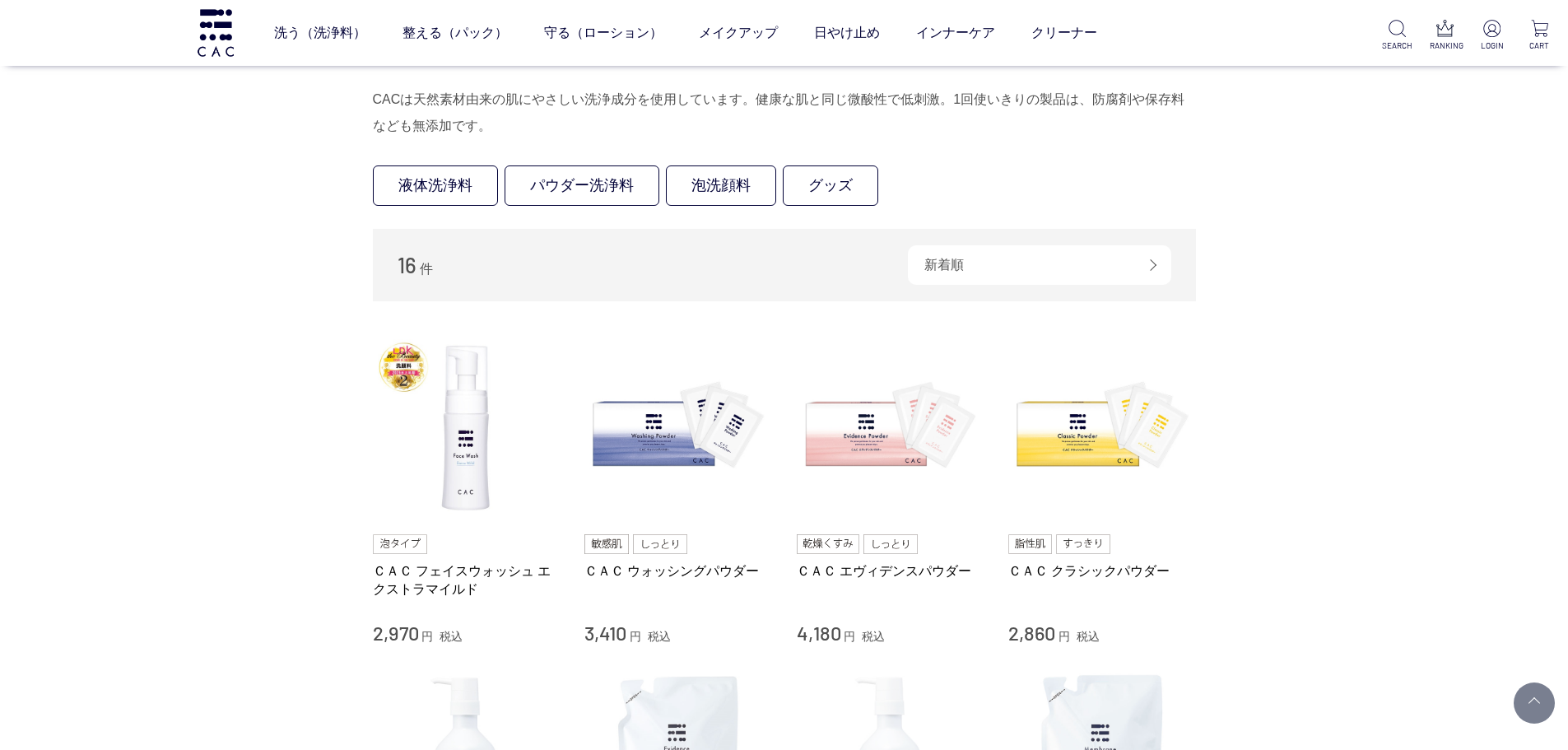
scroll to position [247, 0]
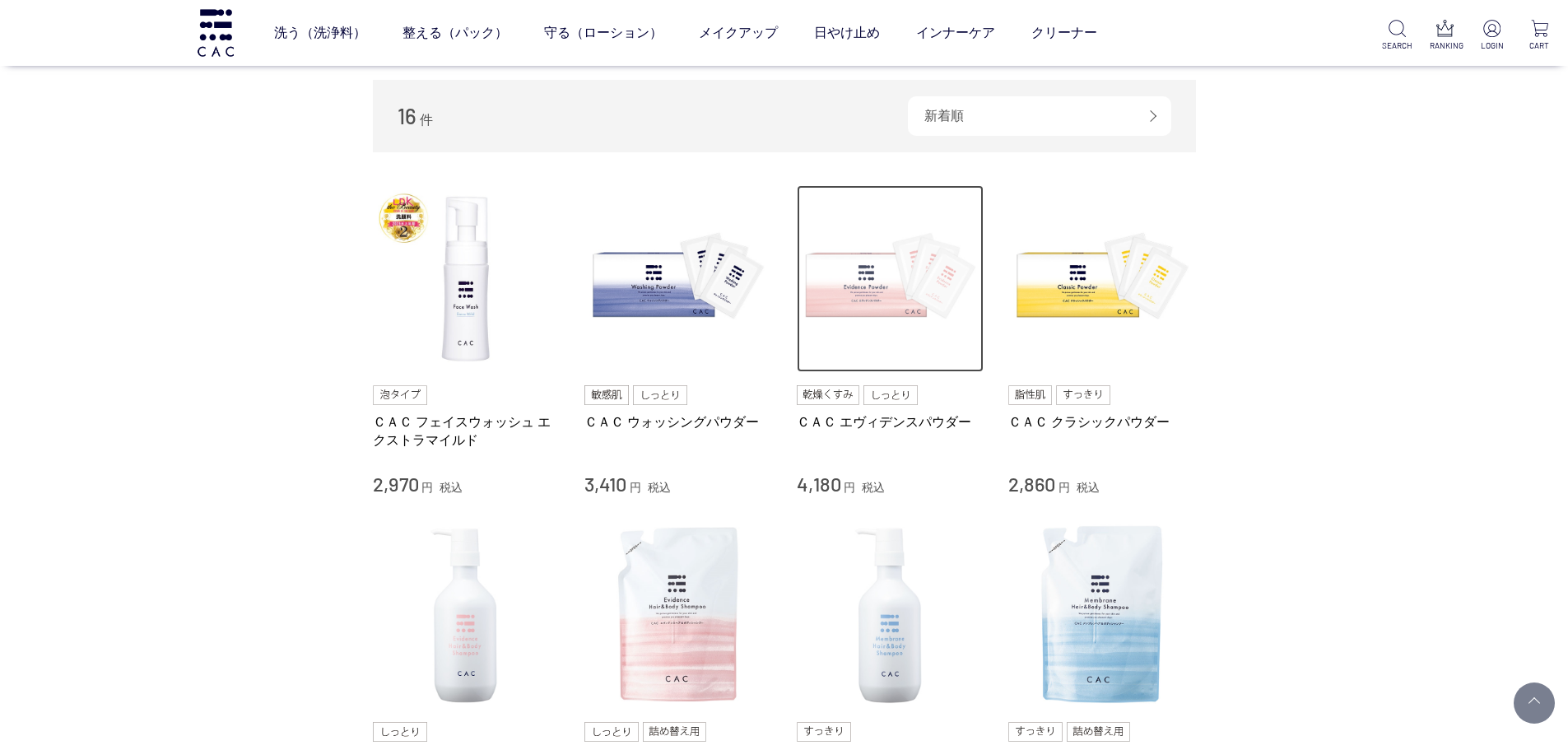
click at [960, 275] on img at bounding box center [890, 279] width 187 height 187
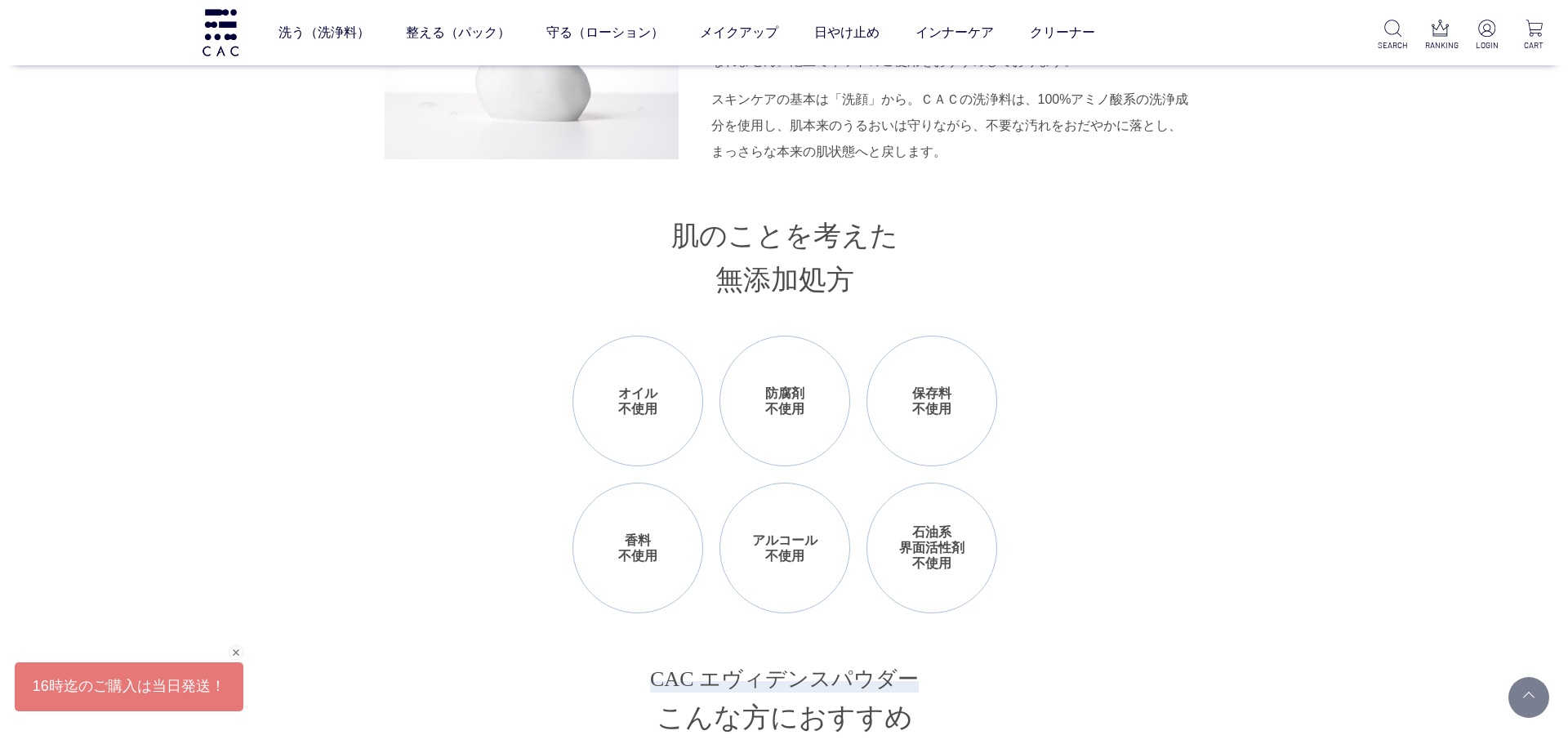
scroll to position [1470, 0]
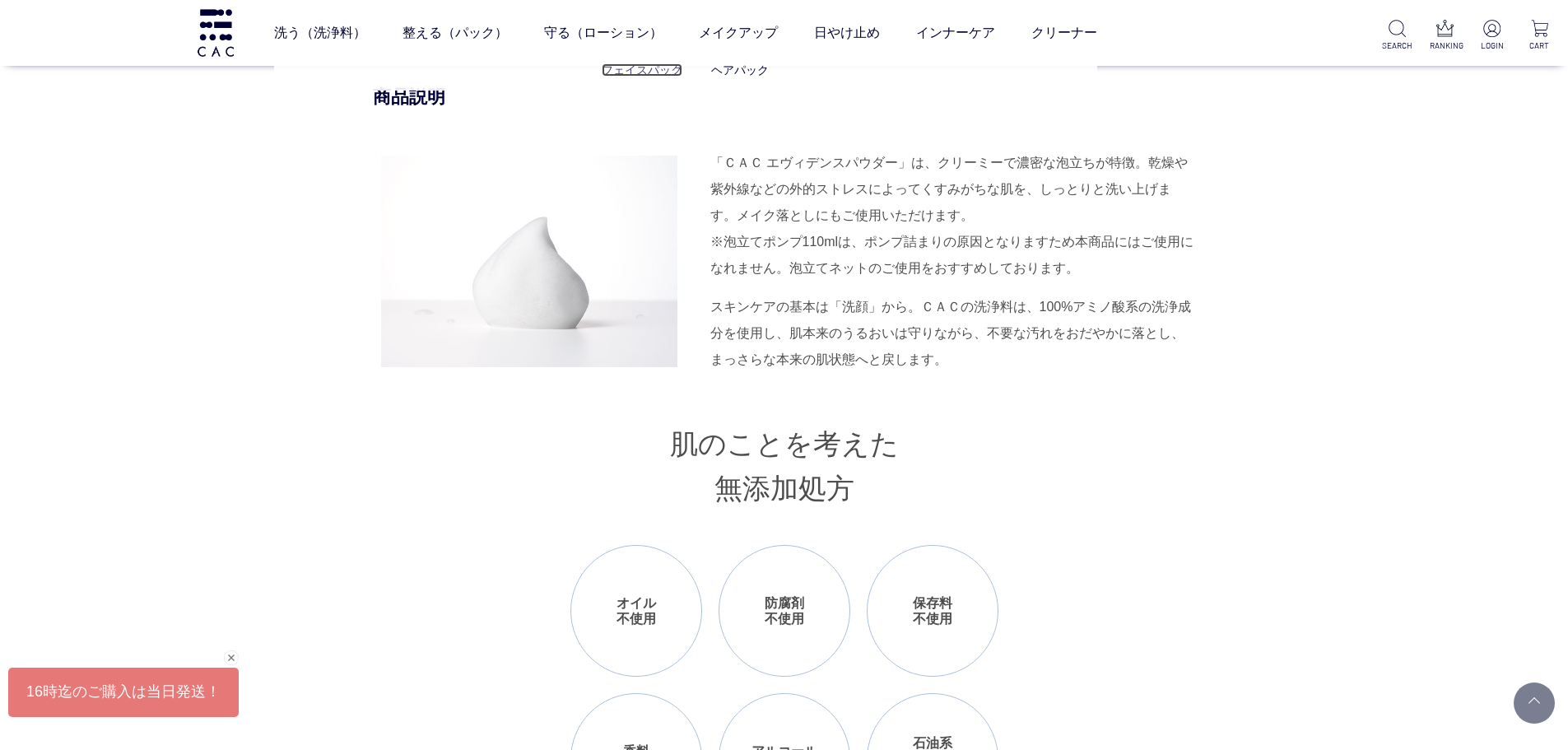
click at [638, 77] on link "フェイスパック" at bounding box center [641, 70] width 80 height 13
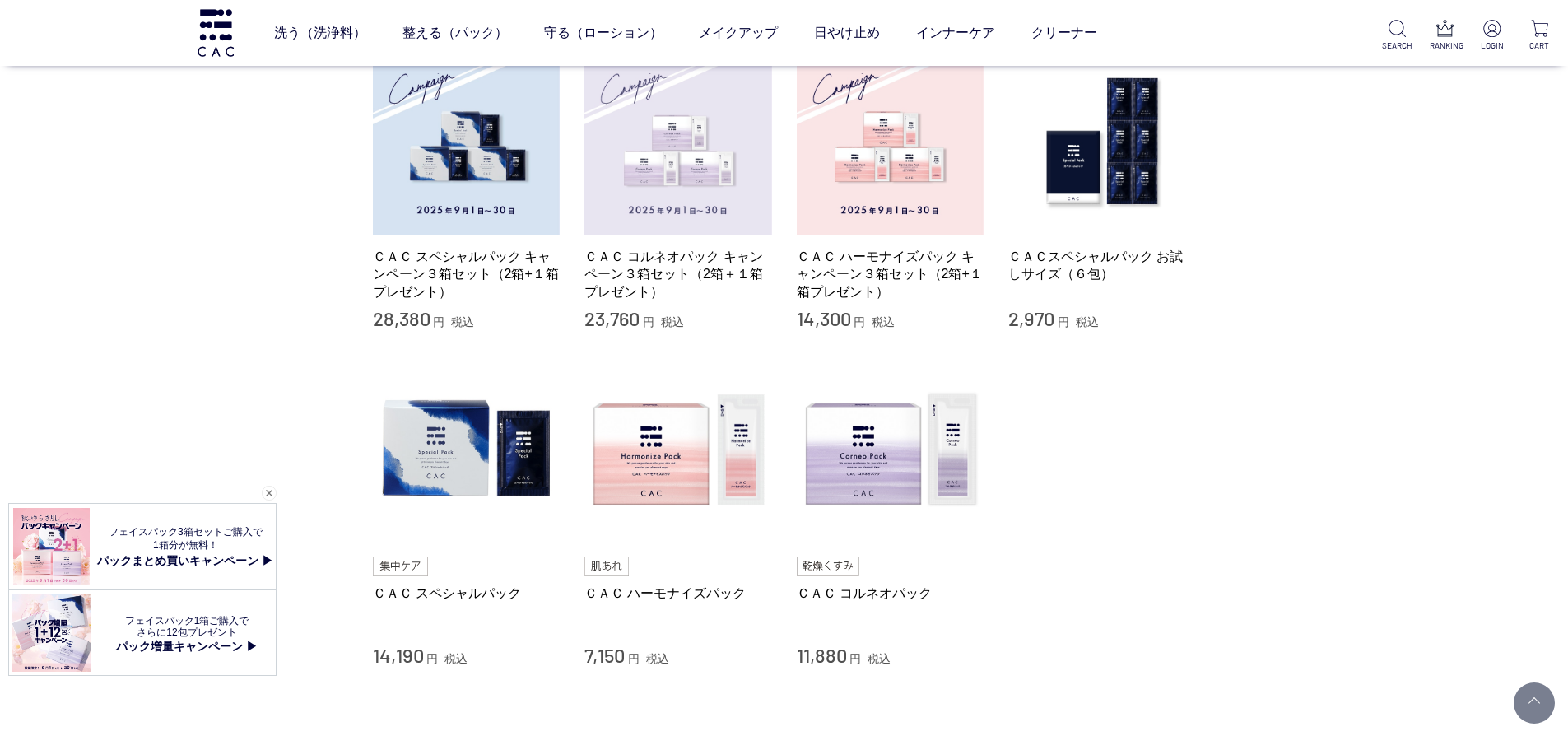
scroll to position [247, 0]
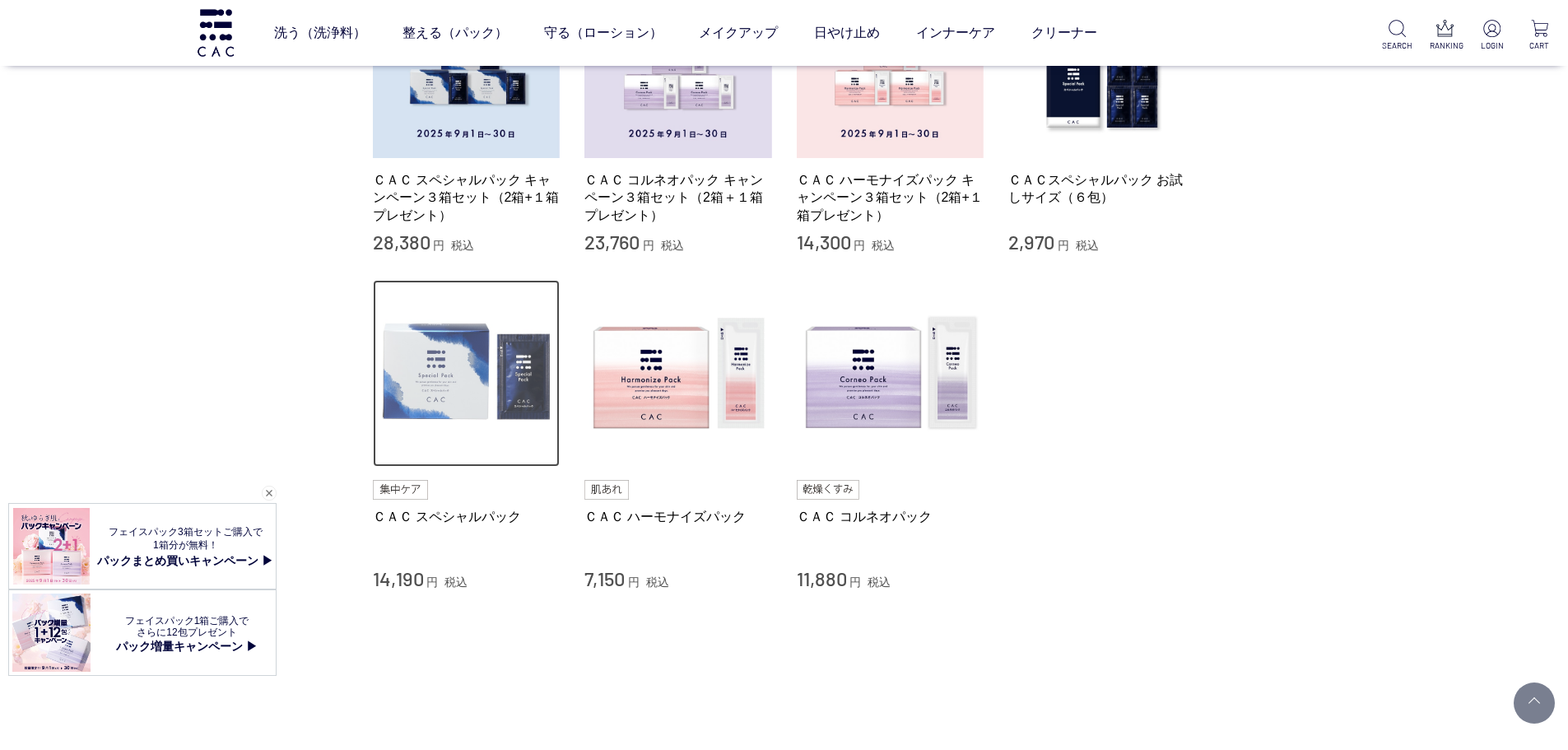
click at [525, 428] on img at bounding box center [466, 374] width 187 height 187
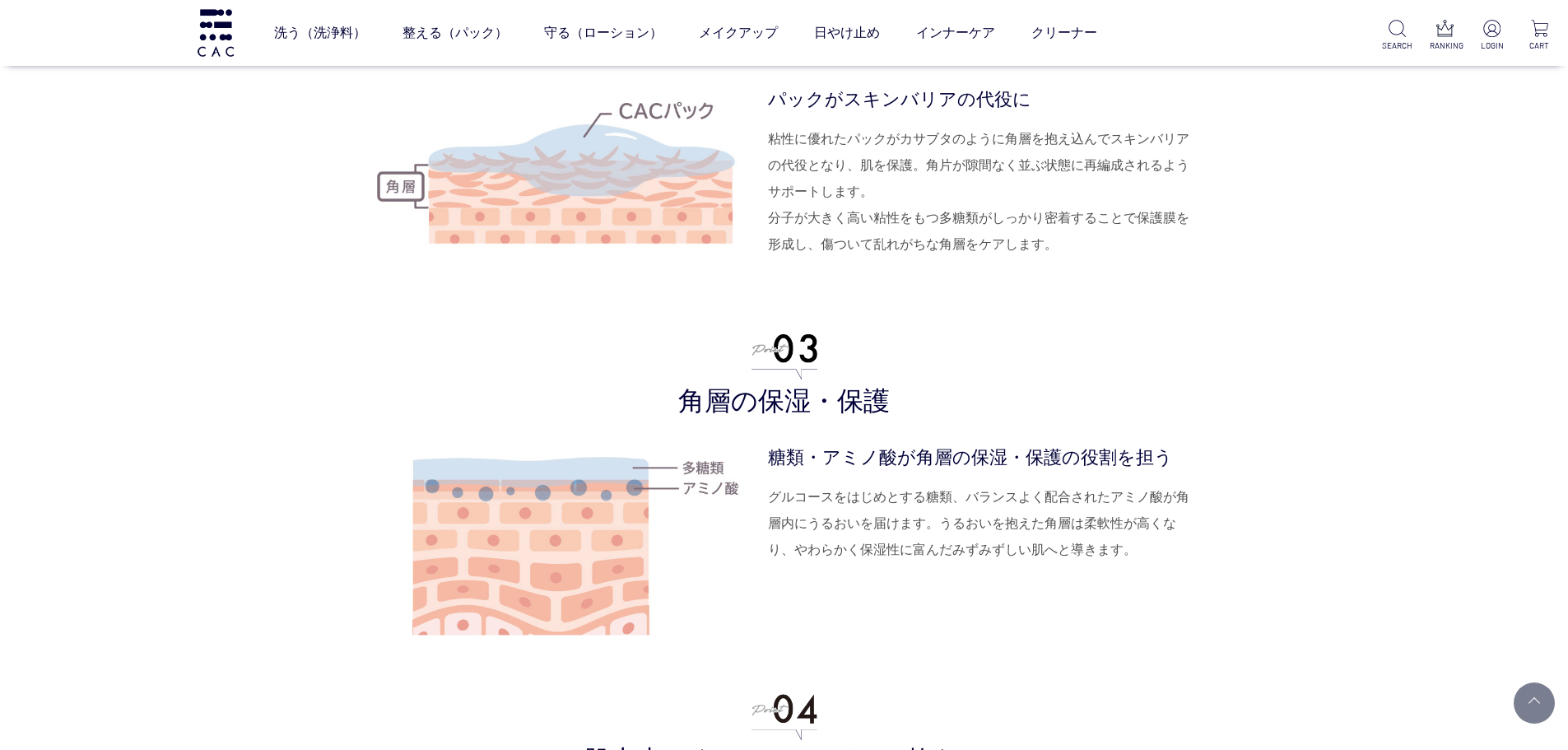
scroll to position [3951, 0]
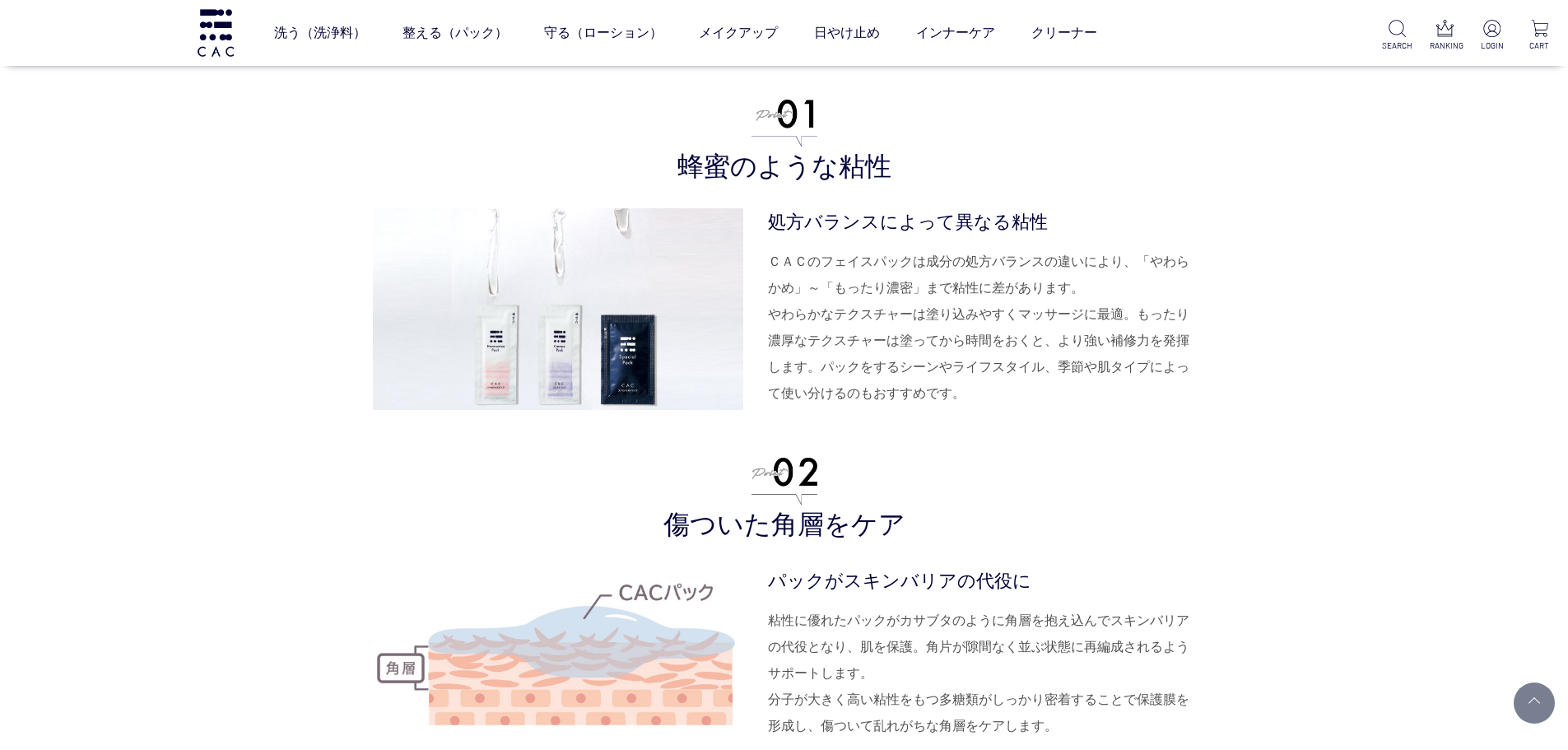
drag, startPoint x: 1464, startPoint y: 268, endPoint x: 1392, endPoint y: 285, distance: 74.0
drag, startPoint x: 1392, startPoint y: 285, endPoint x: 1079, endPoint y: 413, distance: 338.2
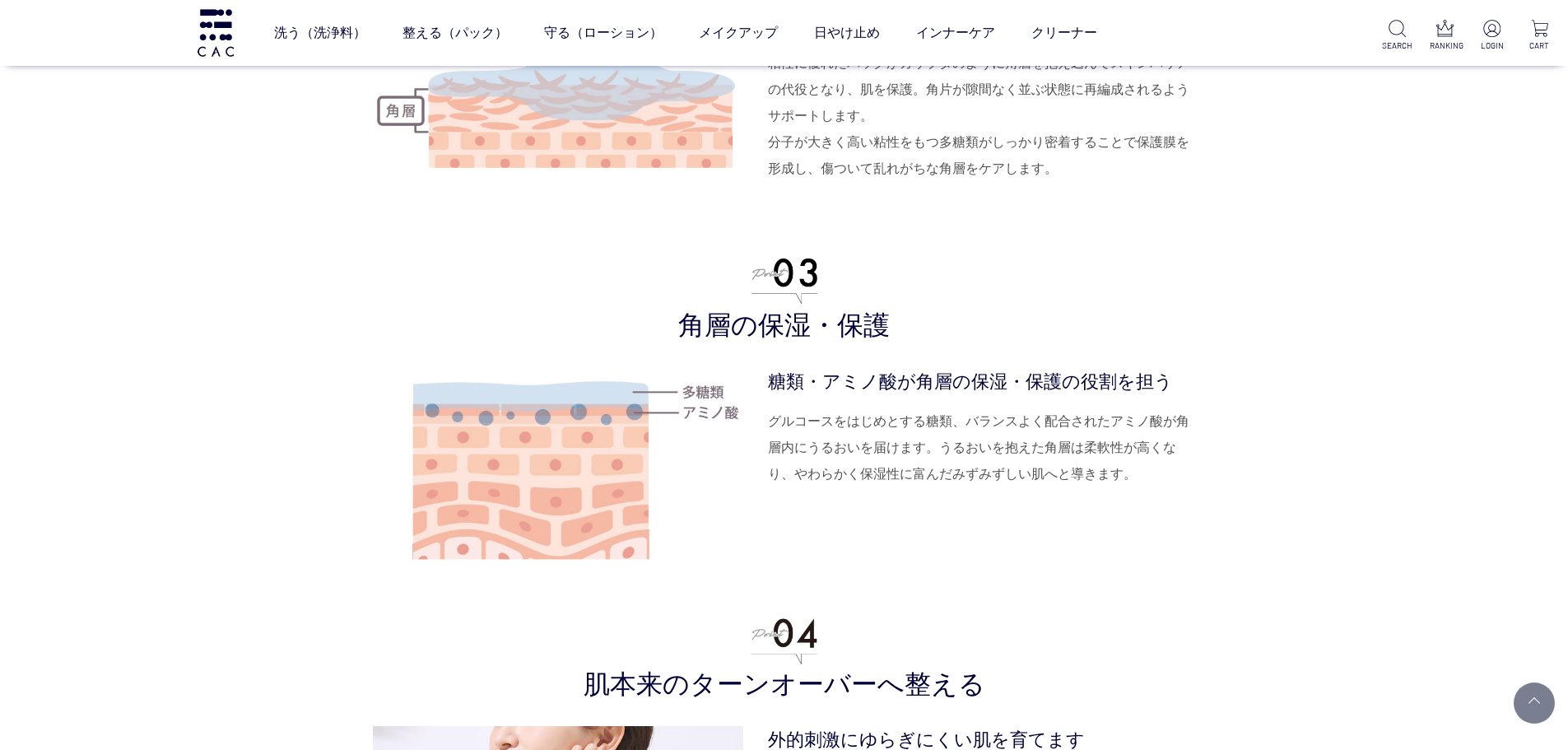
scroll to position [4610, 0]
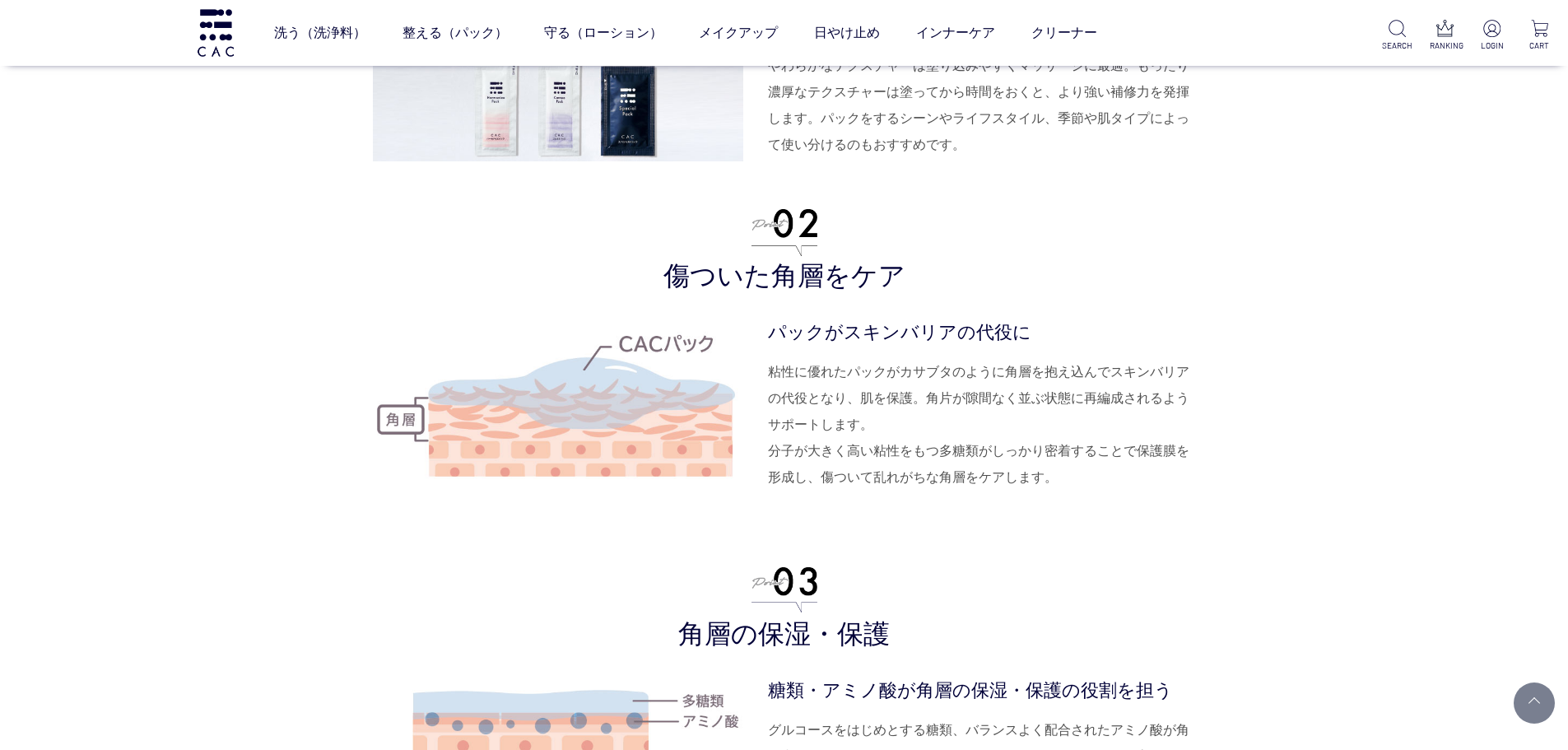
scroll to position [4198, 0]
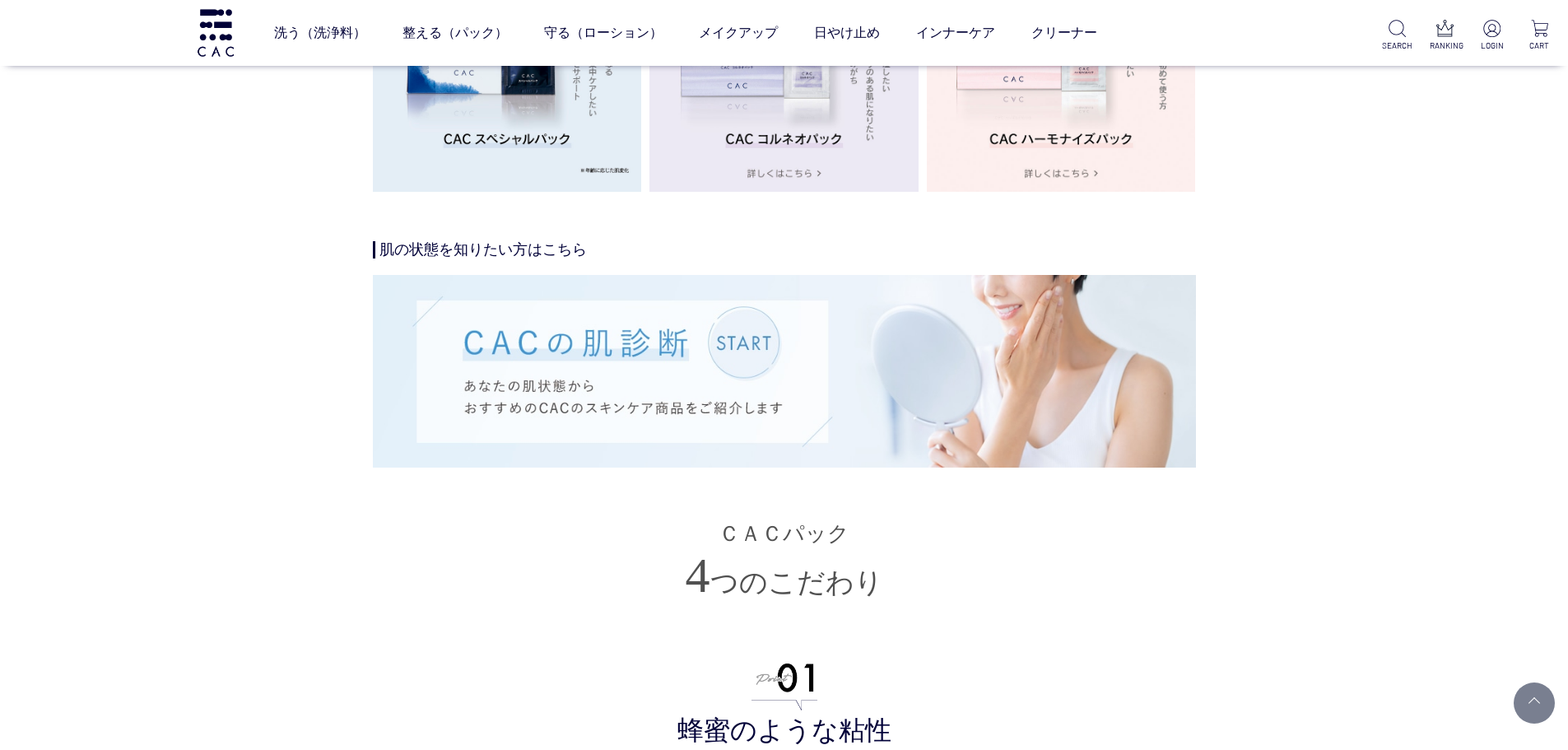
scroll to position [3128, 0]
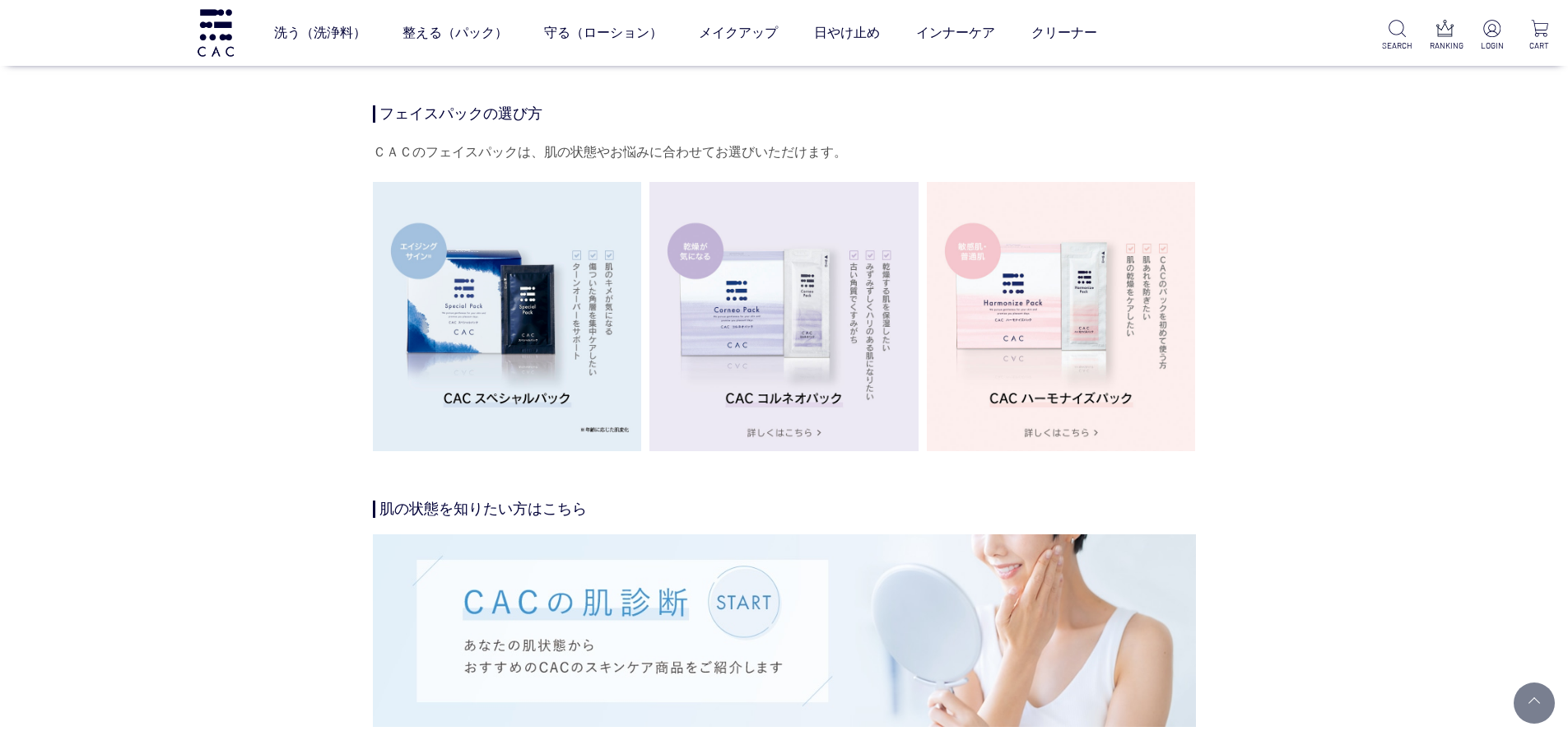
drag, startPoint x: 1548, startPoint y: 204, endPoint x: 1520, endPoint y: 169, distance: 44.8
click at [1196, 204] on div "強力な角層補修力で 集中ケア ＣＡＣの最上級パック 商品説明 「ＣＡＣ スペシャルパック」は強力な角層補修力を持つ多糖類パック。ＣＡＣ史上最も濃密なテクスチャ…" at bounding box center [784, 539] width 823 height 5319
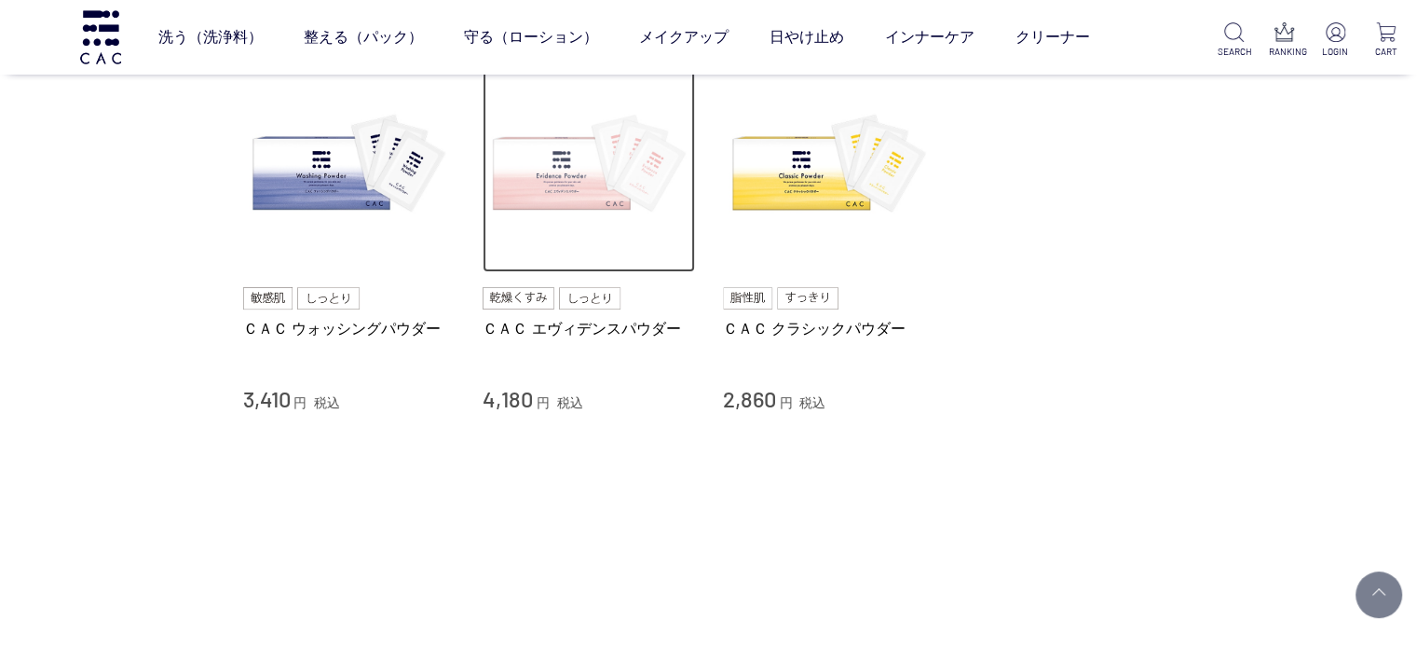
click at [563, 240] on img at bounding box center [589, 167] width 212 height 212
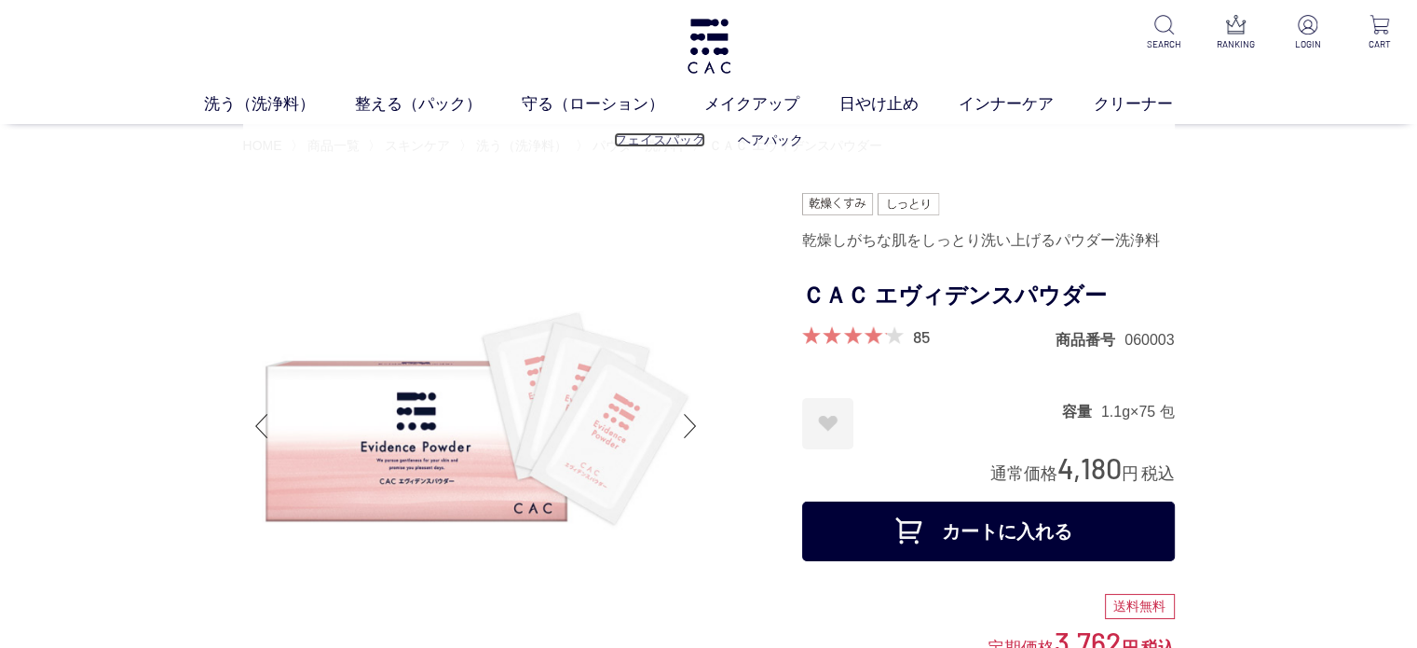
click at [660, 138] on link "フェイスパック" at bounding box center [659, 139] width 91 height 15
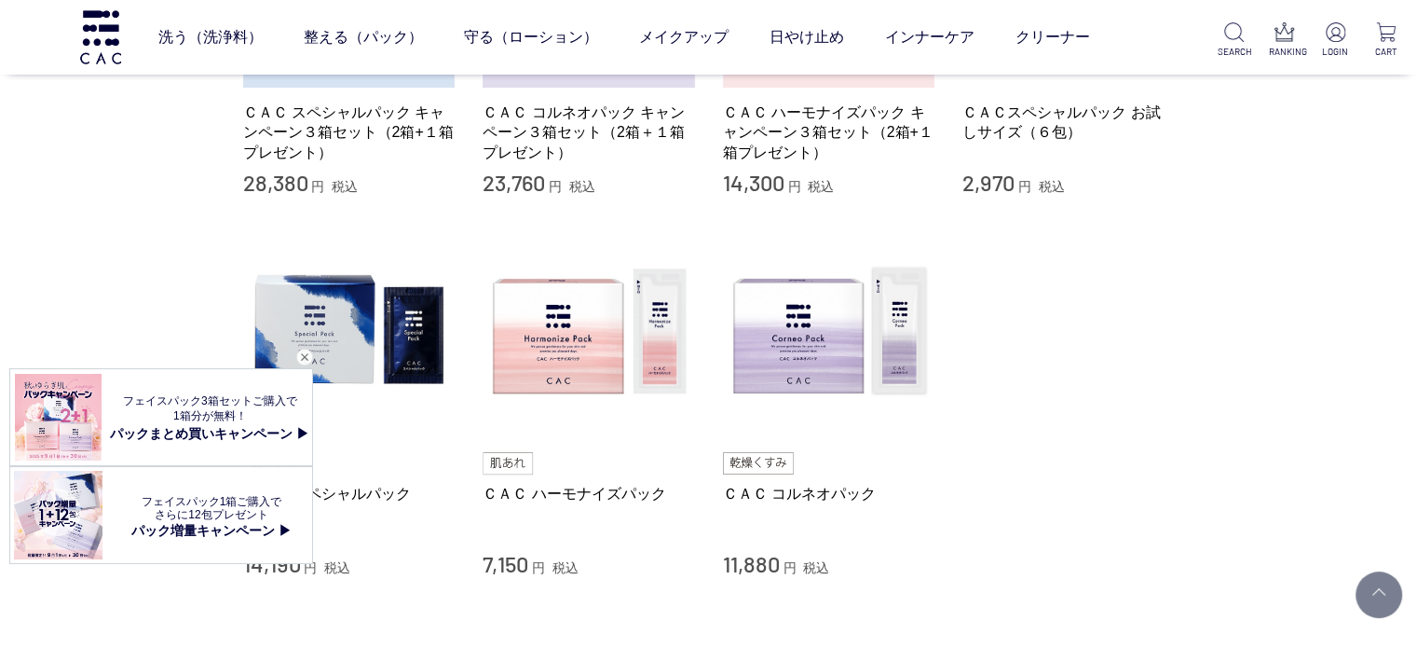
scroll to position [373, 0]
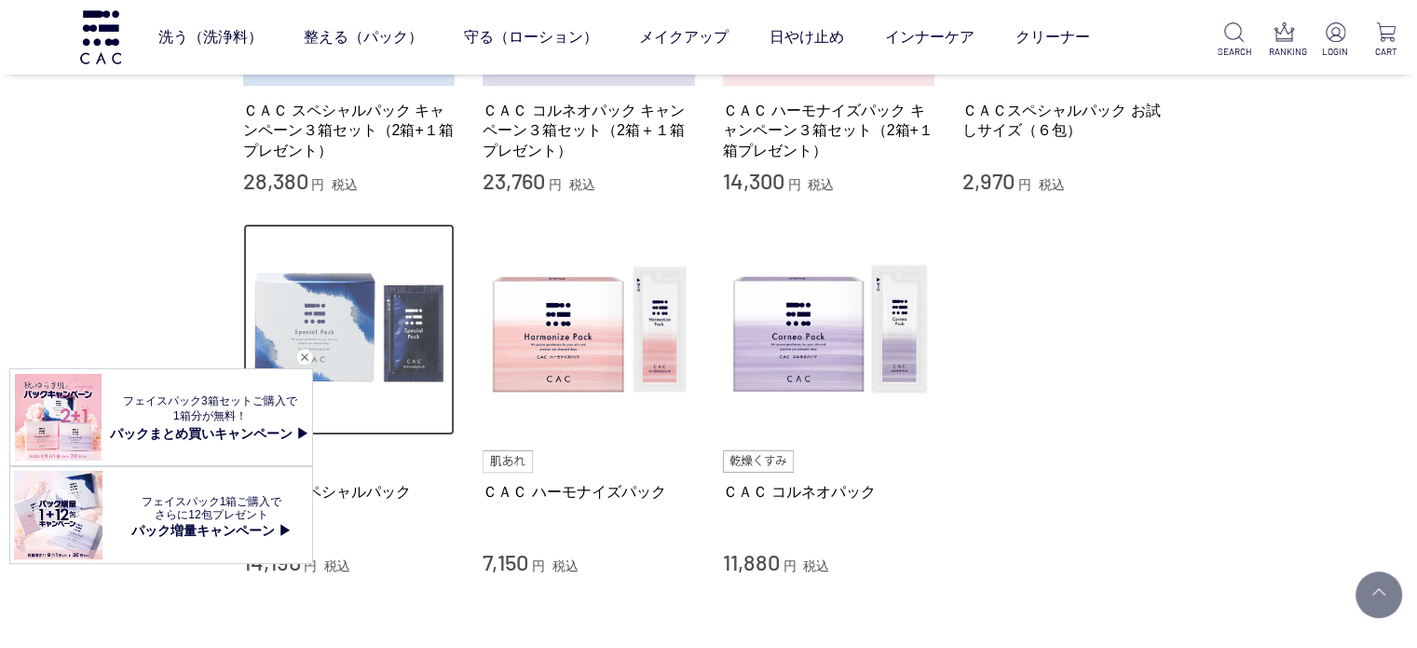
click at [253, 304] on img at bounding box center [349, 330] width 212 height 212
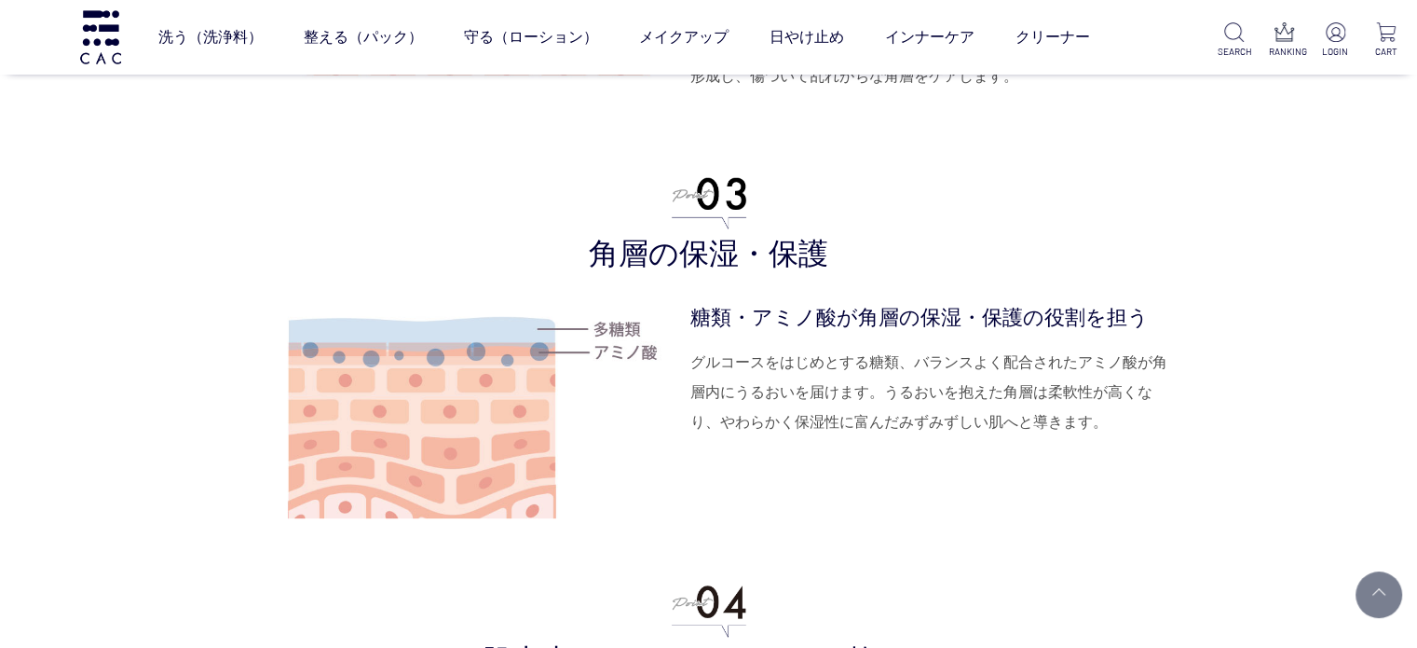
scroll to position [5255, 0]
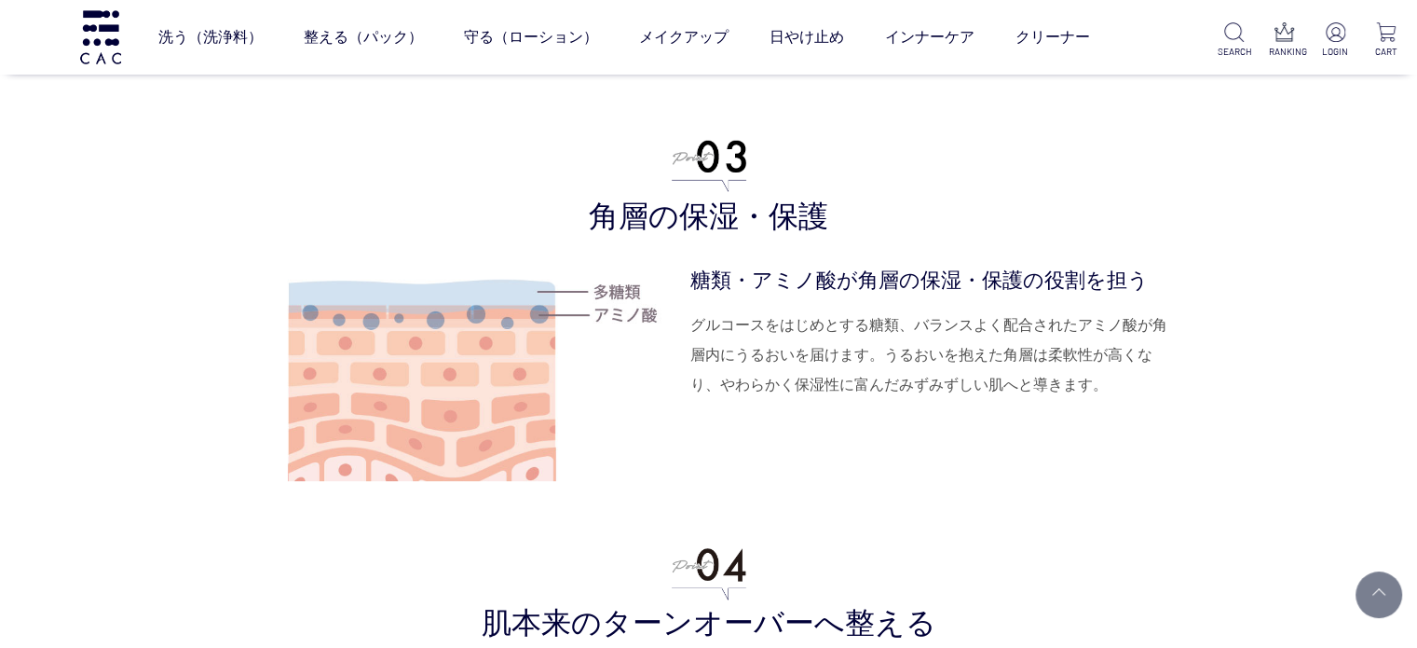
click at [809, 460] on dl "糖類・アミノ酸が角層の保湿・保護の役割を担う グルコースをはじめとする糖類、バランスよく配合されたアミノ酸が角層内にうるおいを届けます。うるおいを抱えた角層は…" at bounding box center [932, 379] width 485 height 228
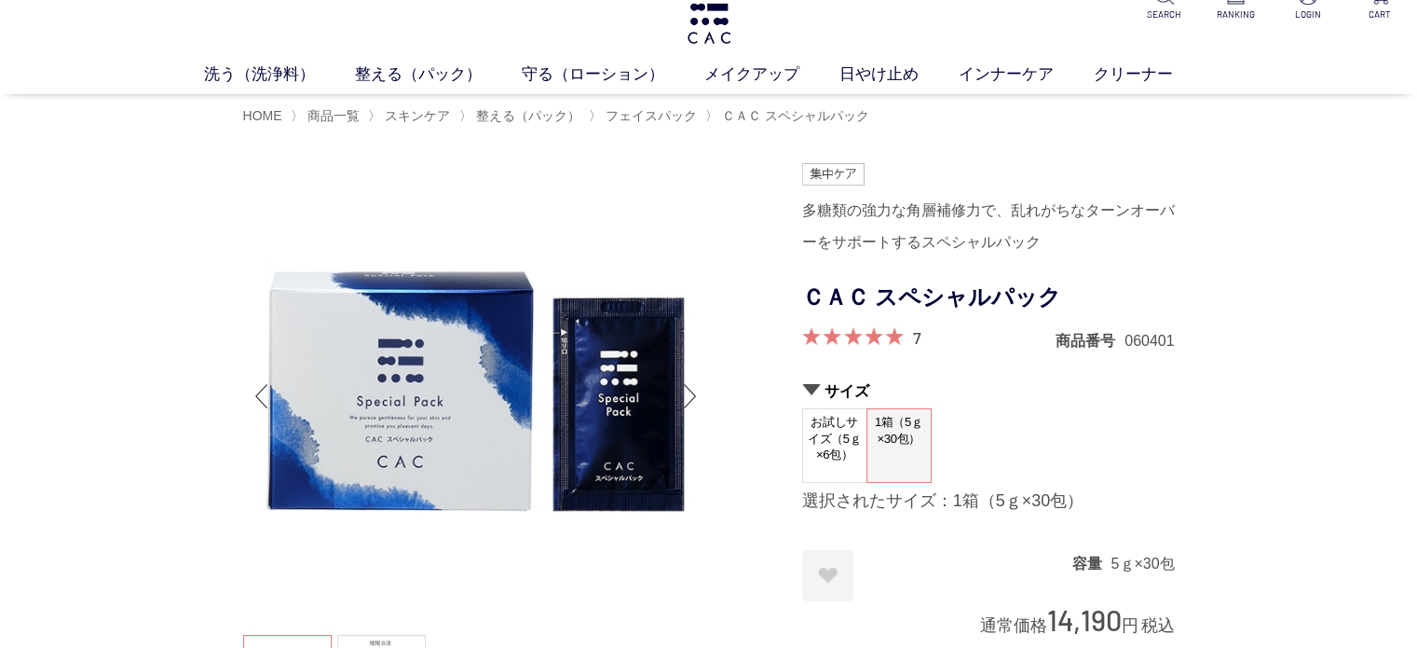
scroll to position [0, 0]
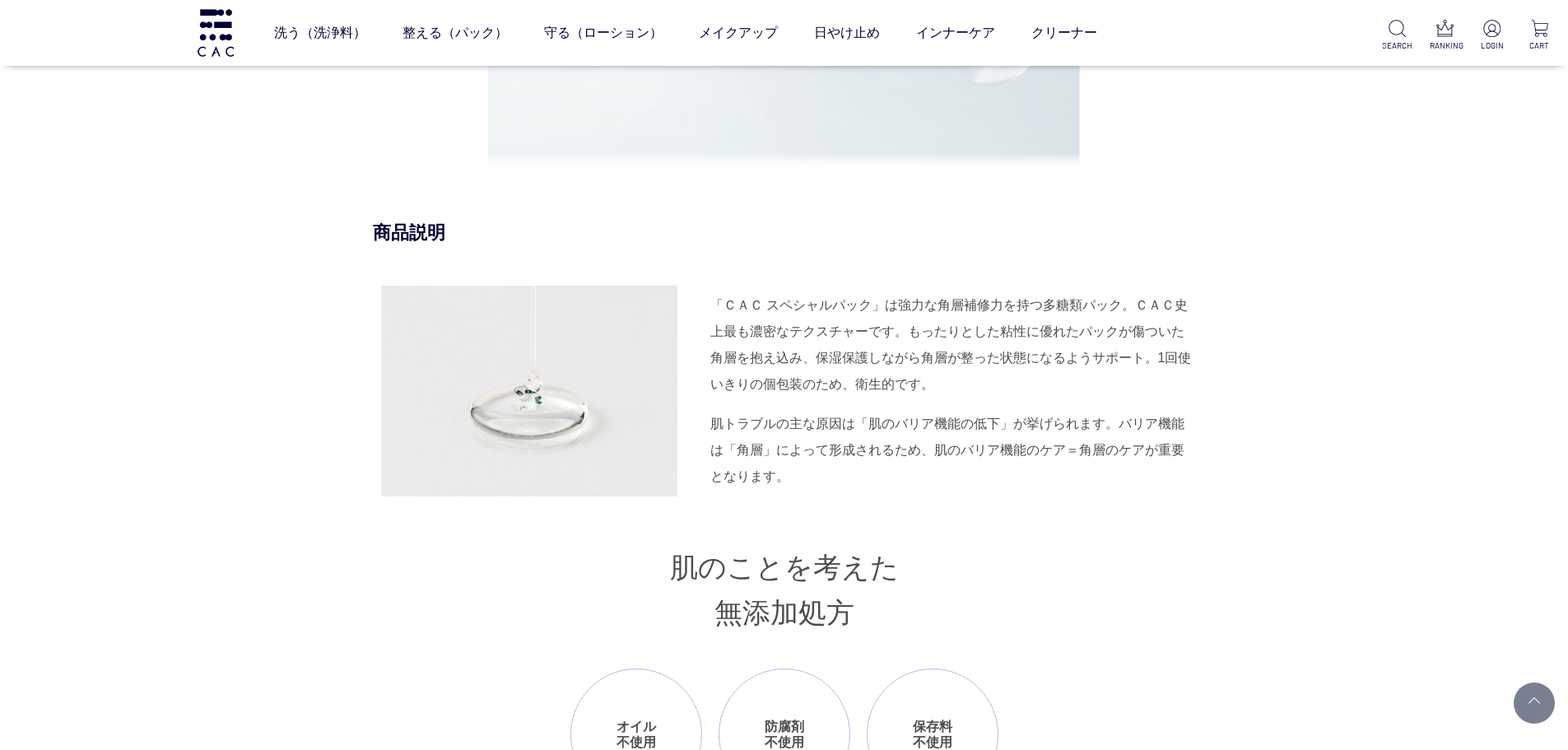
scroll to position [1235, 0]
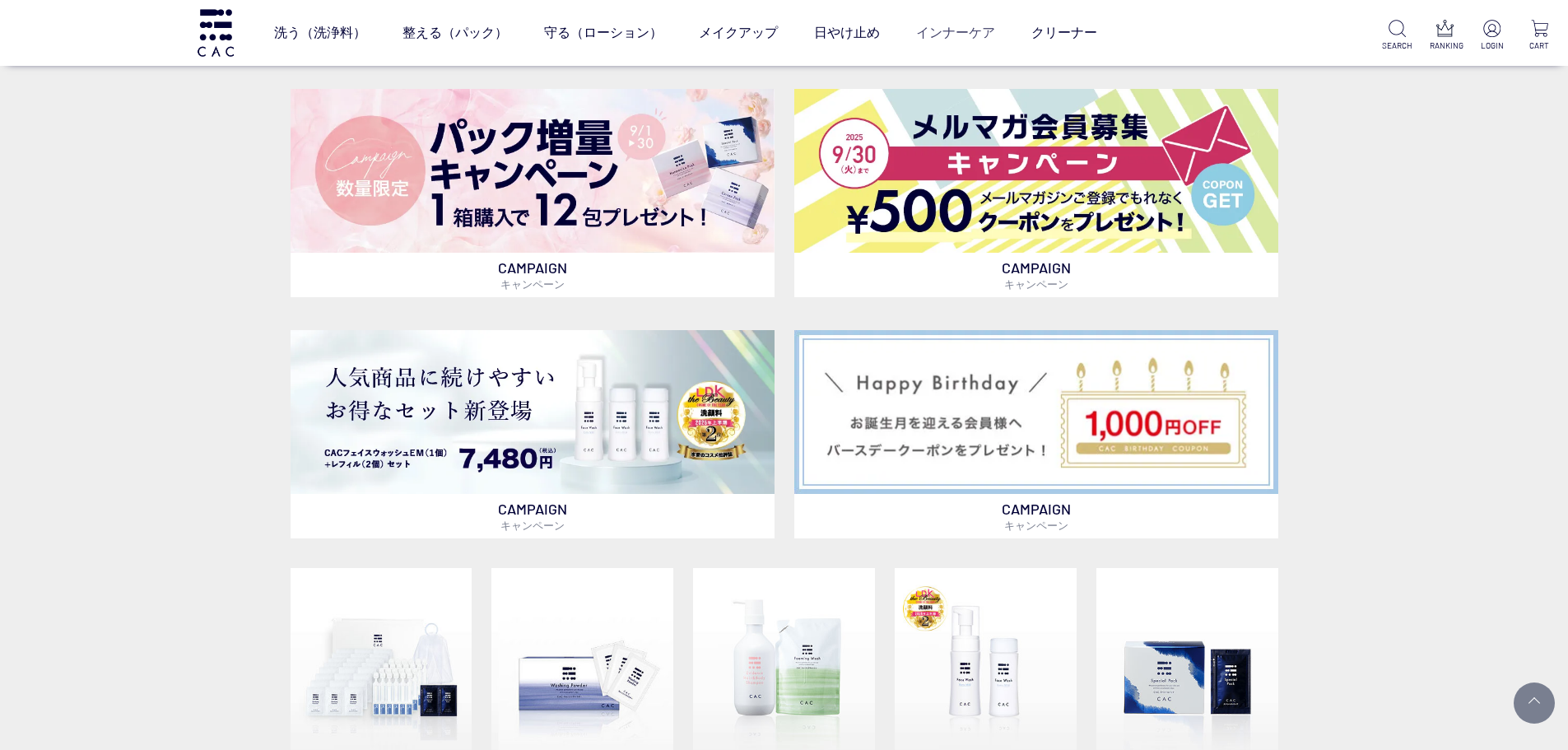
scroll to position [823, 0]
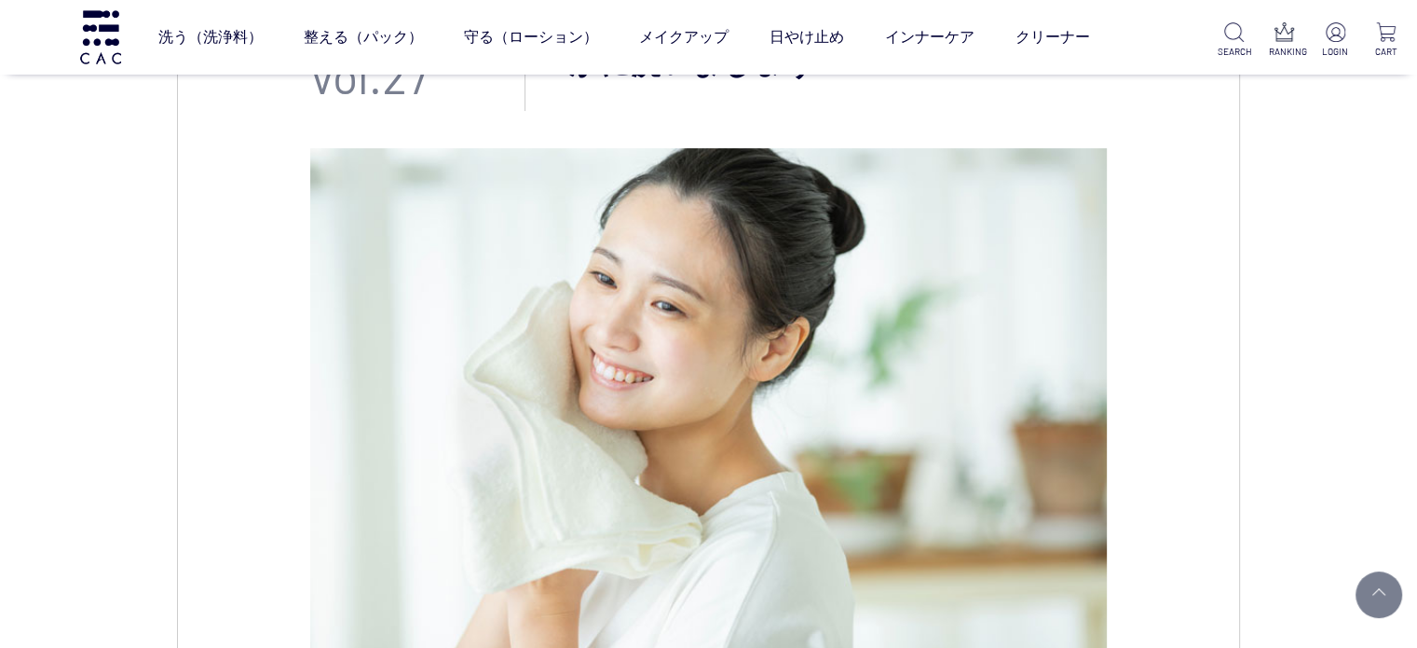
scroll to position [373, 0]
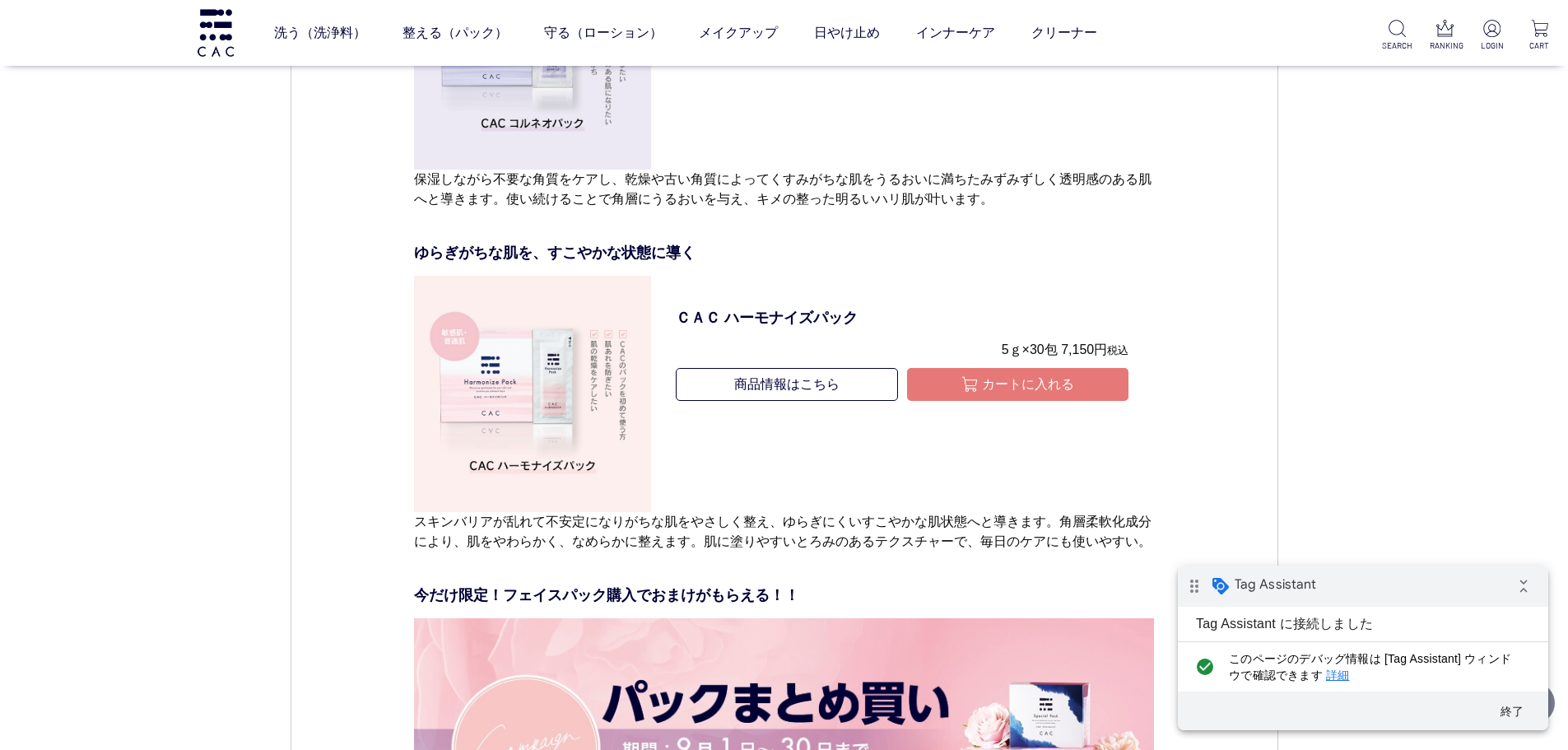
scroll to position [5927, 0]
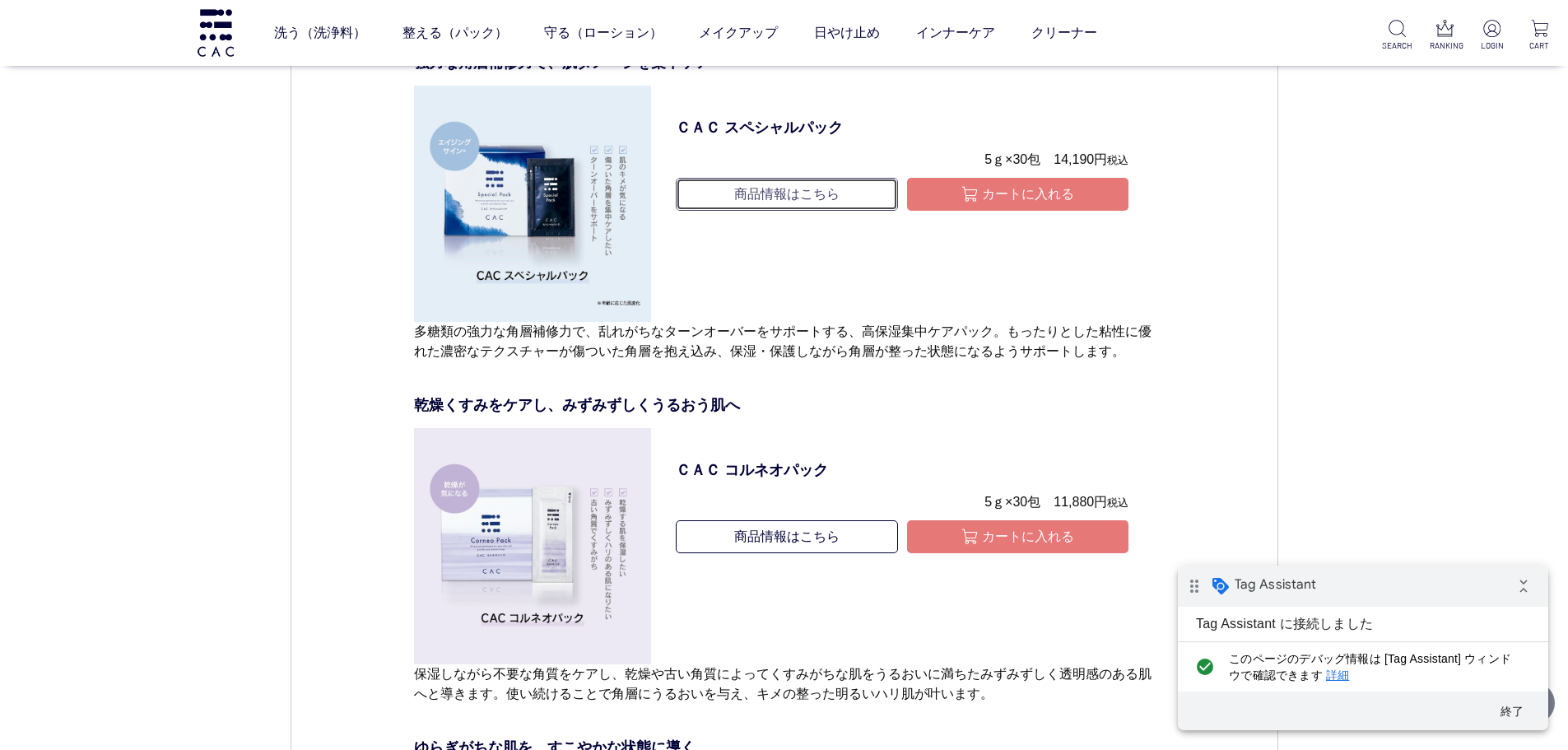
click at [784, 195] on link "商品情報はこちら" at bounding box center [786, 193] width 222 height 33
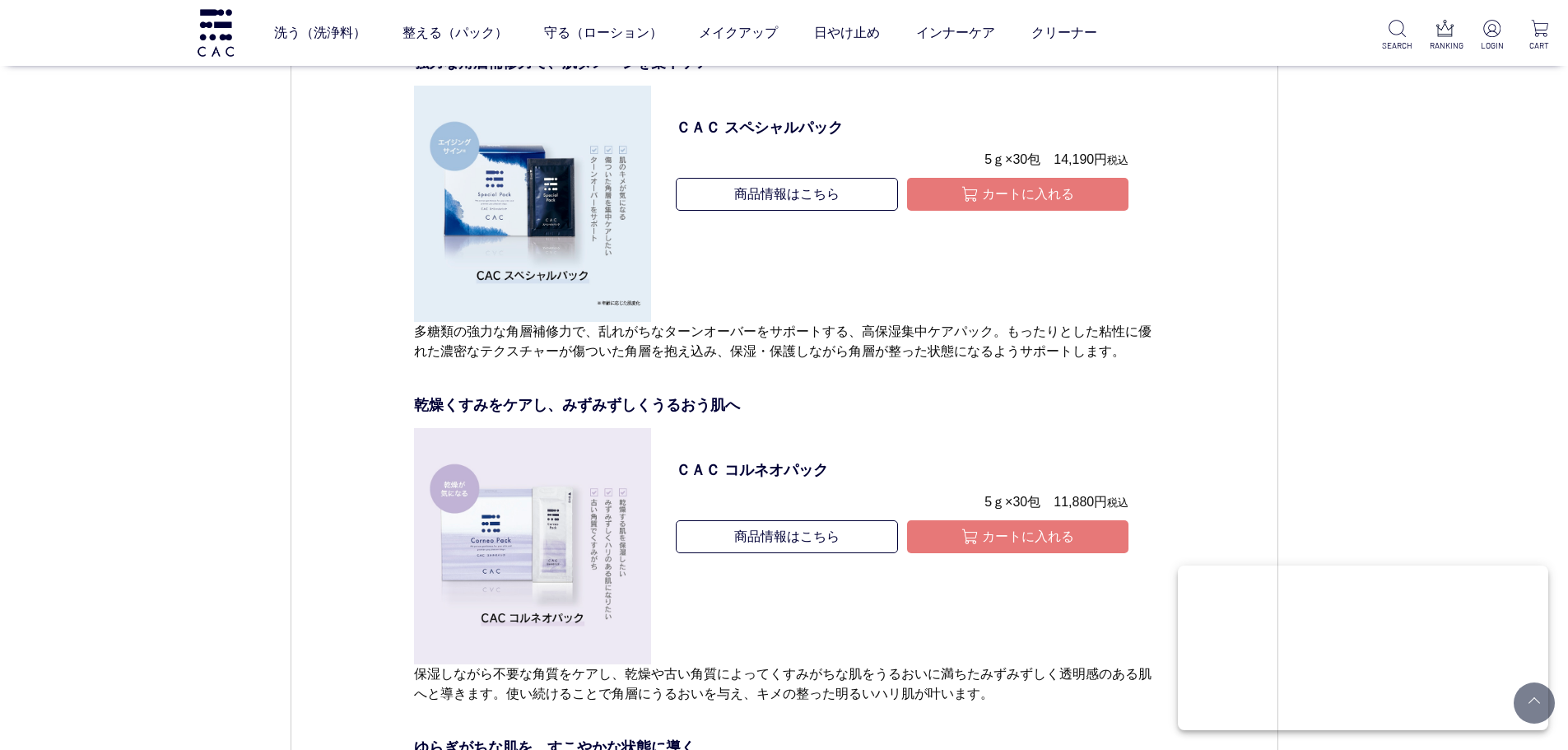
scroll to position [5927, 0]
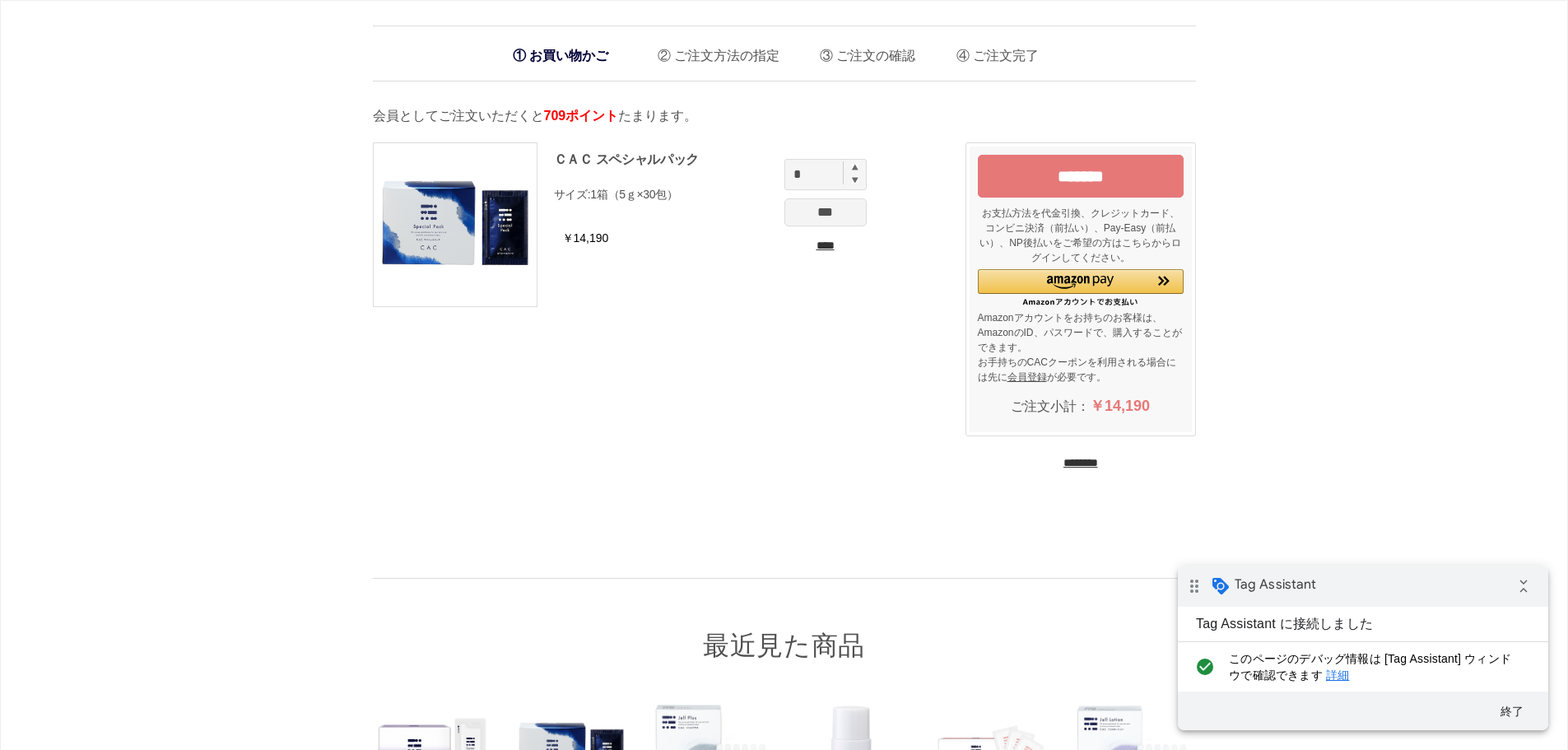
drag, startPoint x: 250, startPoint y: 478, endPoint x: 259, endPoint y: 474, distance: 9.8
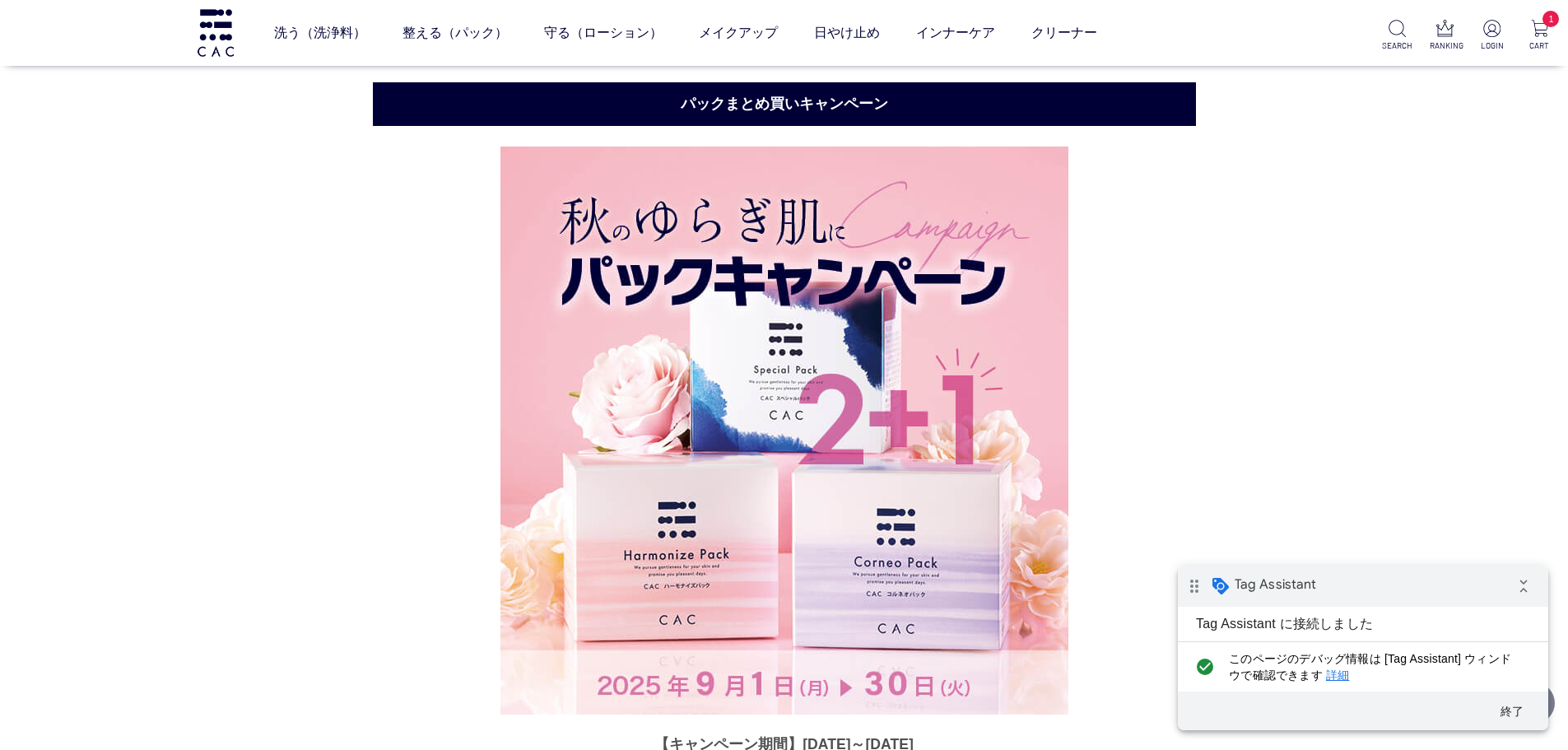
scroll to position [1581, 0]
